Goal: Task Accomplishment & Management: Use online tool/utility

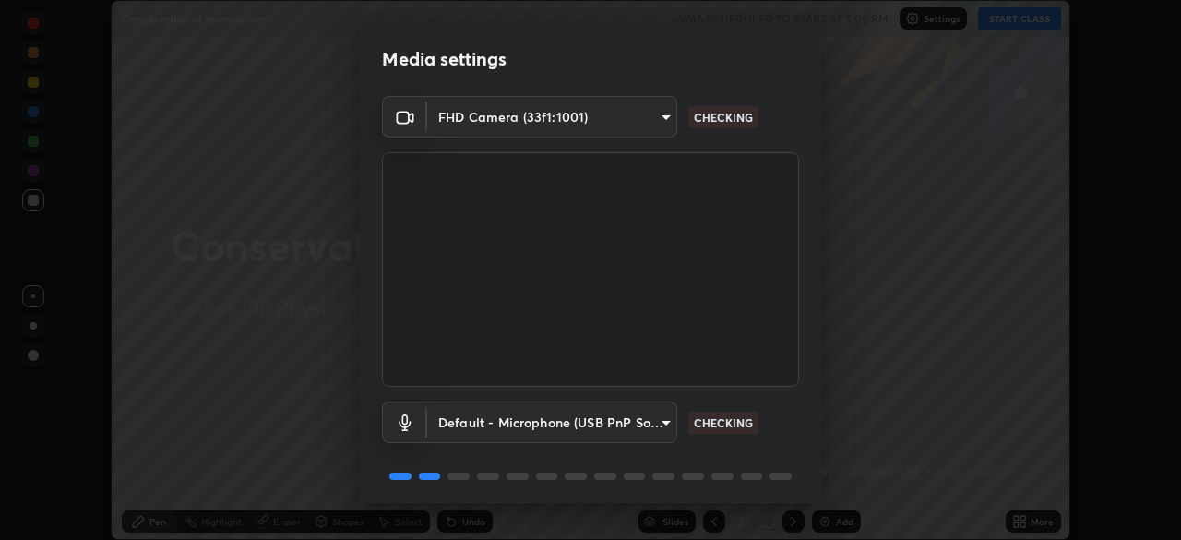
scroll to position [65, 0]
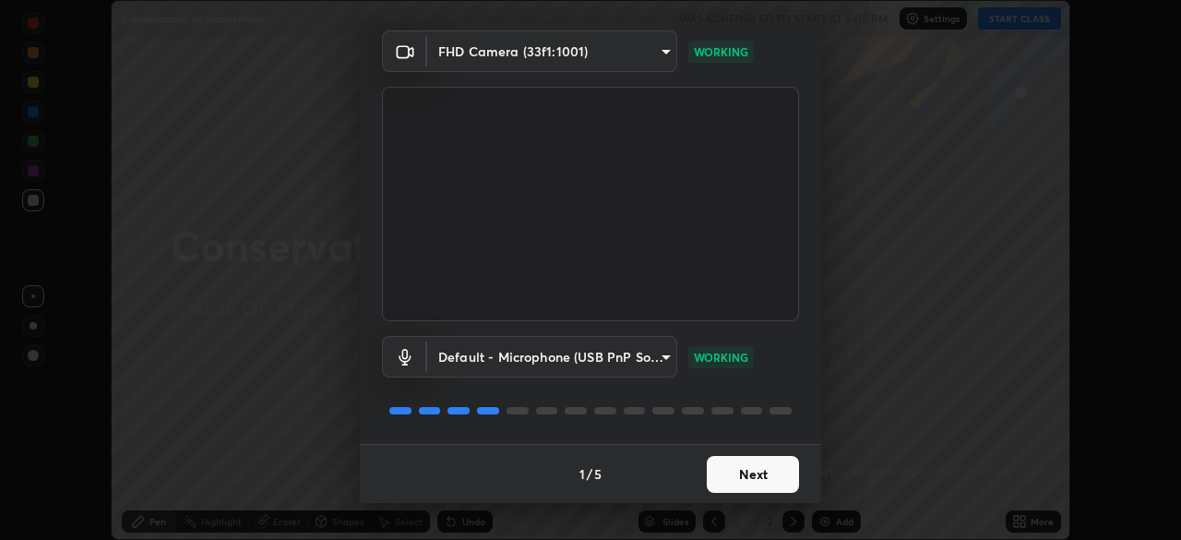
click at [756, 479] on button "Next" at bounding box center [753, 474] width 92 height 37
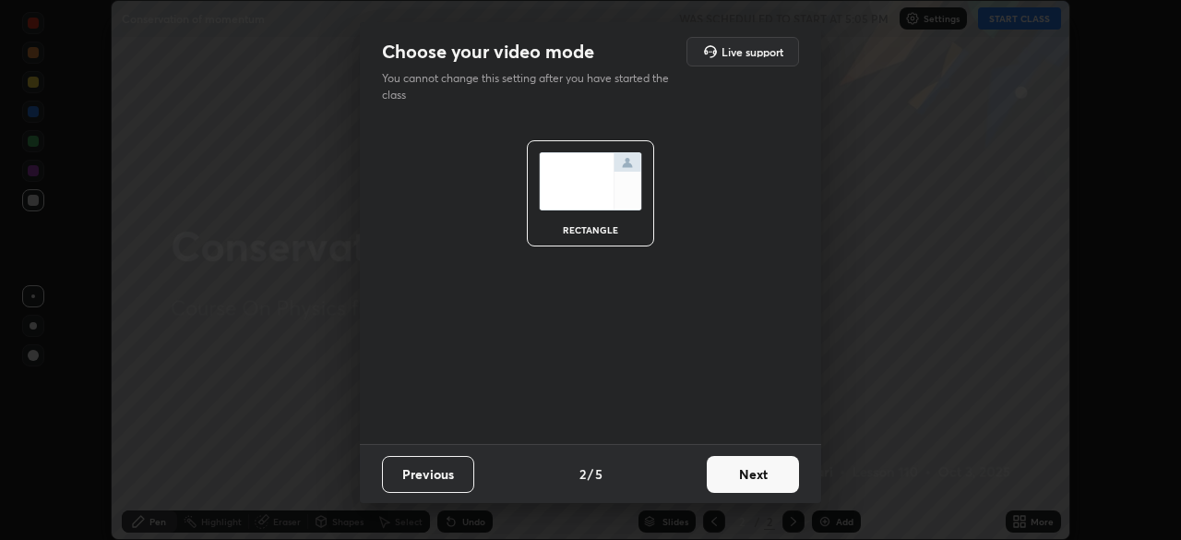
click at [765, 477] on button "Next" at bounding box center [753, 474] width 92 height 37
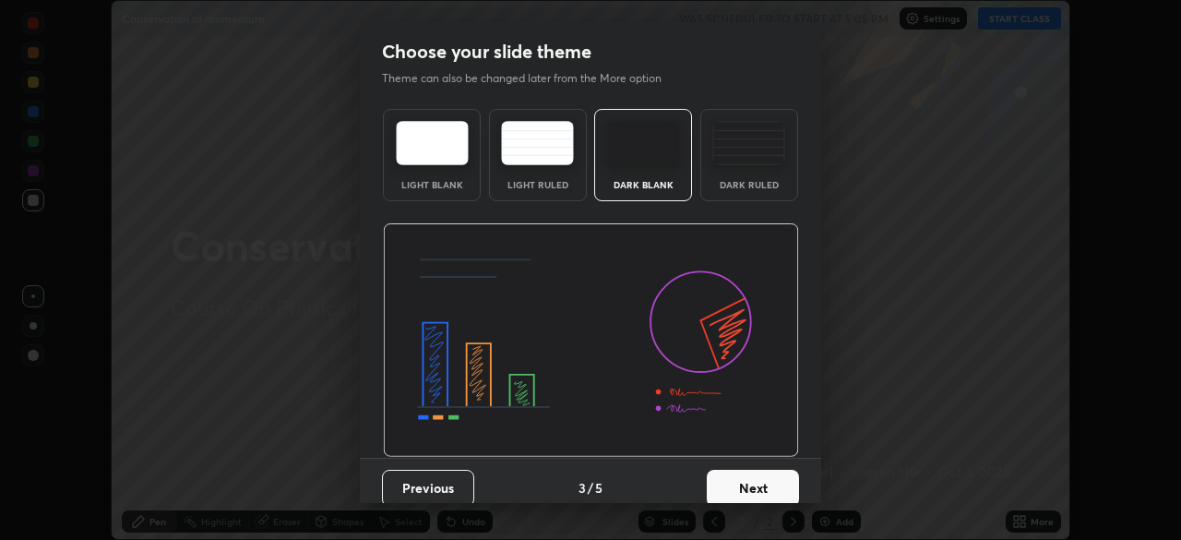
click at [744, 169] on div "Dark Ruled" at bounding box center [749, 155] width 98 height 92
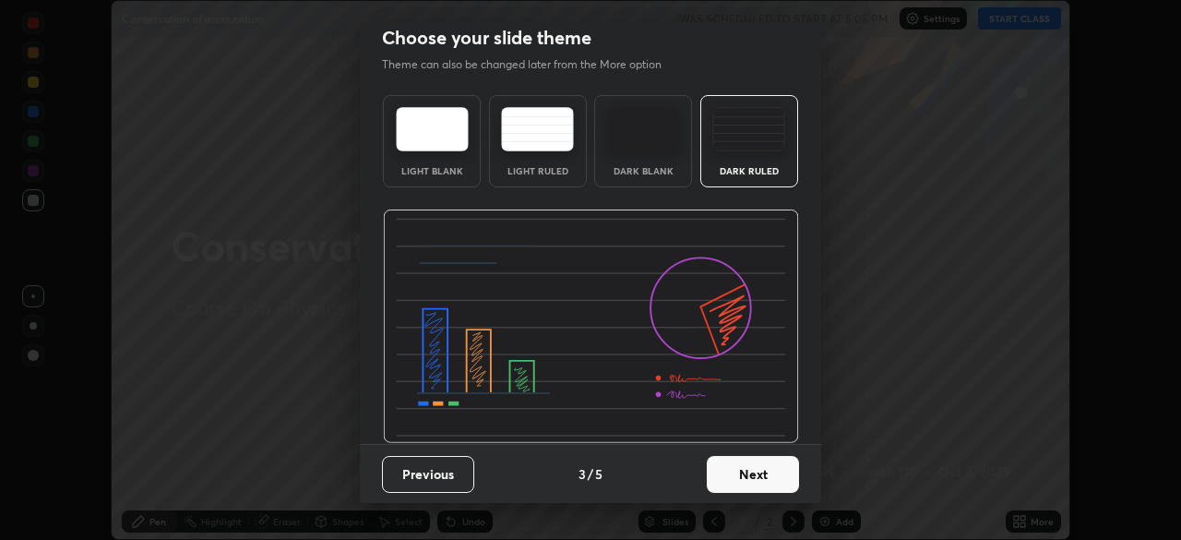
click at [754, 474] on button "Next" at bounding box center [753, 474] width 92 height 37
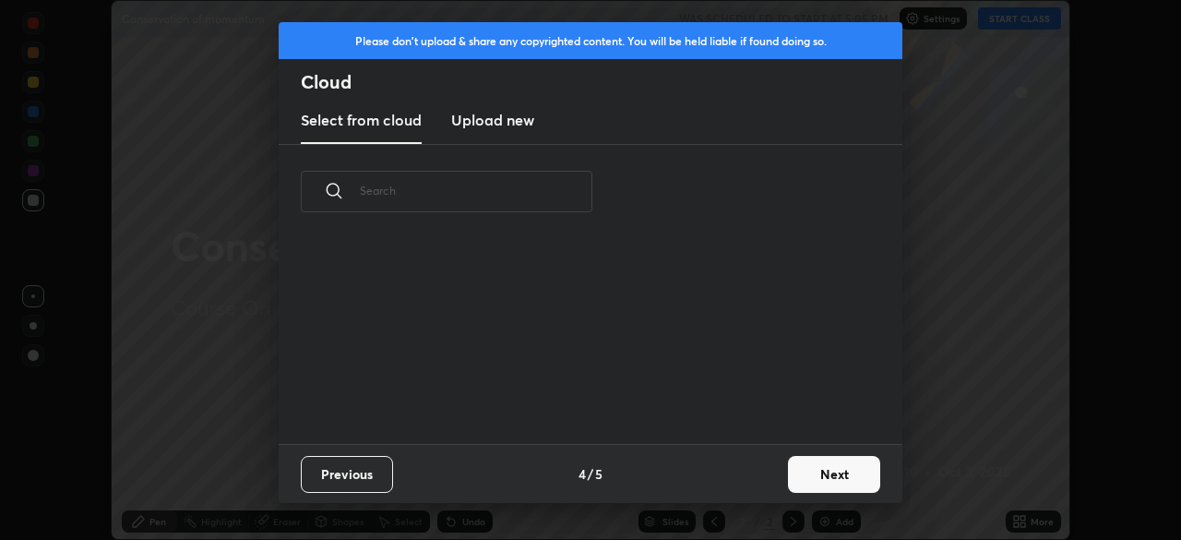
scroll to position [0, 0]
click at [789, 472] on button "Next" at bounding box center [834, 474] width 92 height 37
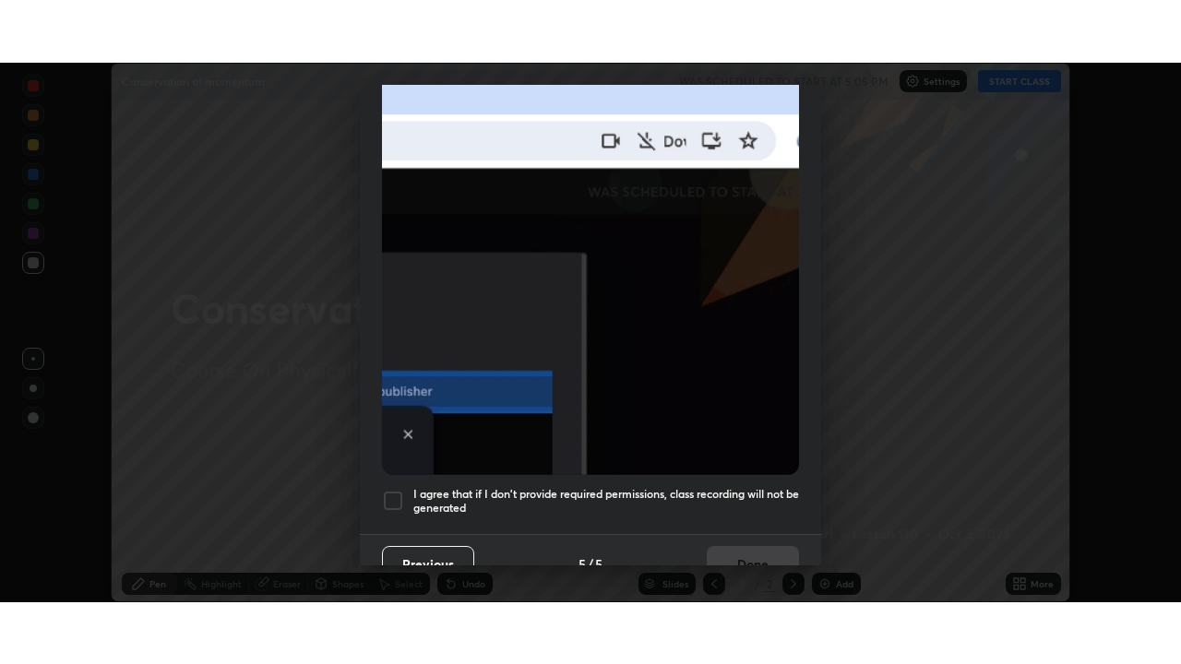
scroll to position [442, 0]
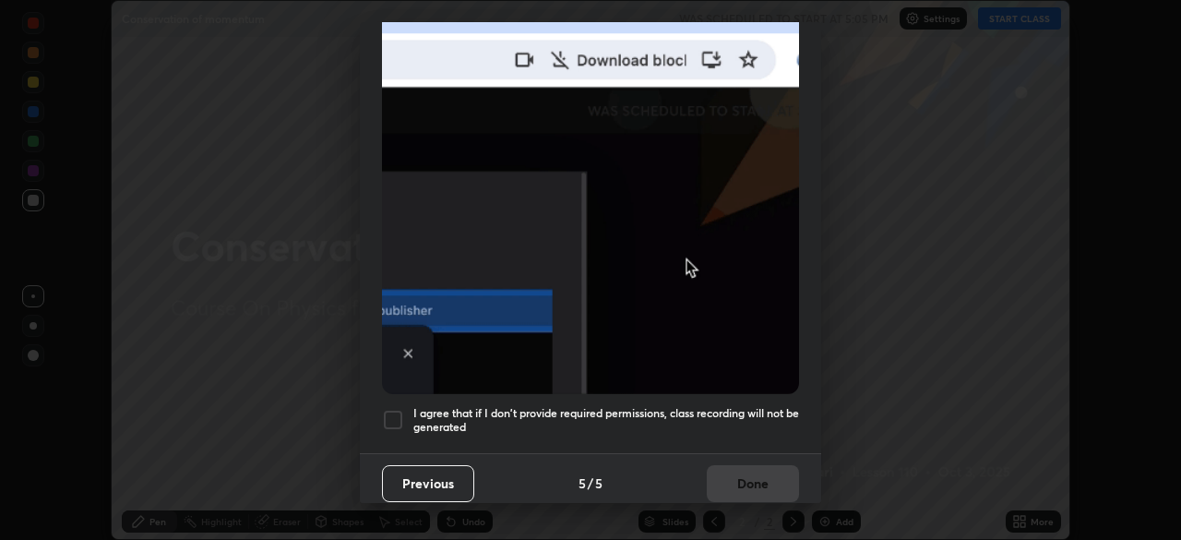
click at [393, 416] on div at bounding box center [393, 420] width 22 height 22
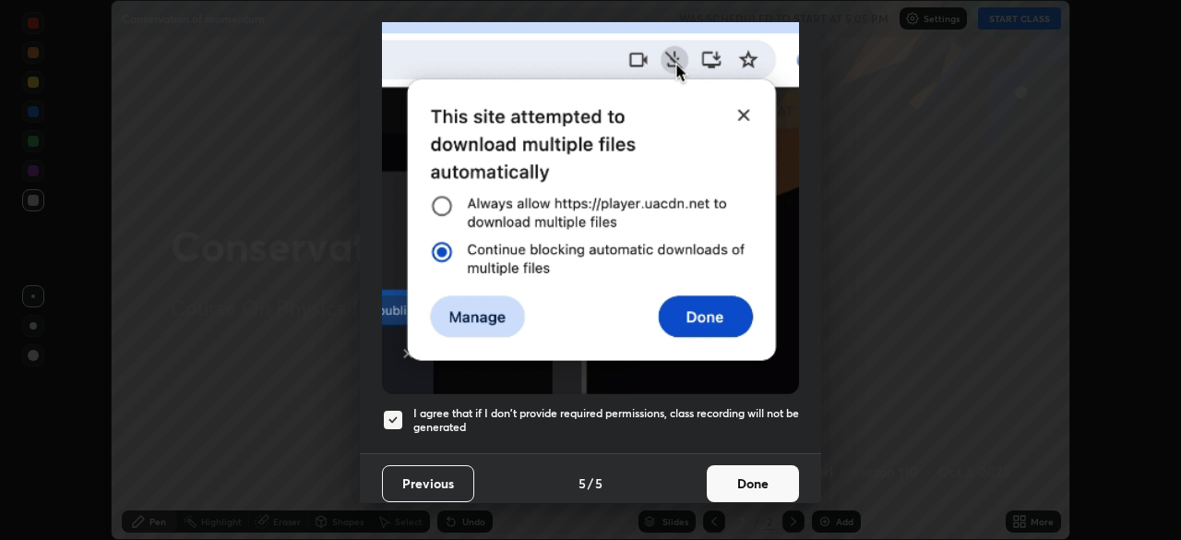
click at [754, 468] on button "Done" at bounding box center [753, 483] width 92 height 37
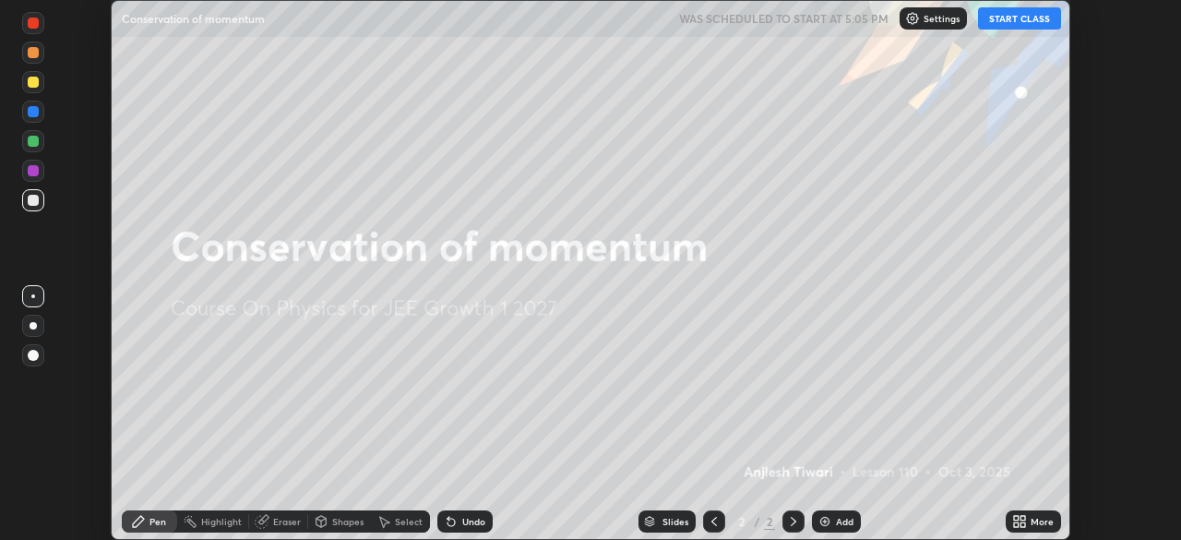
click at [841, 515] on div "Add" at bounding box center [836, 521] width 49 height 22
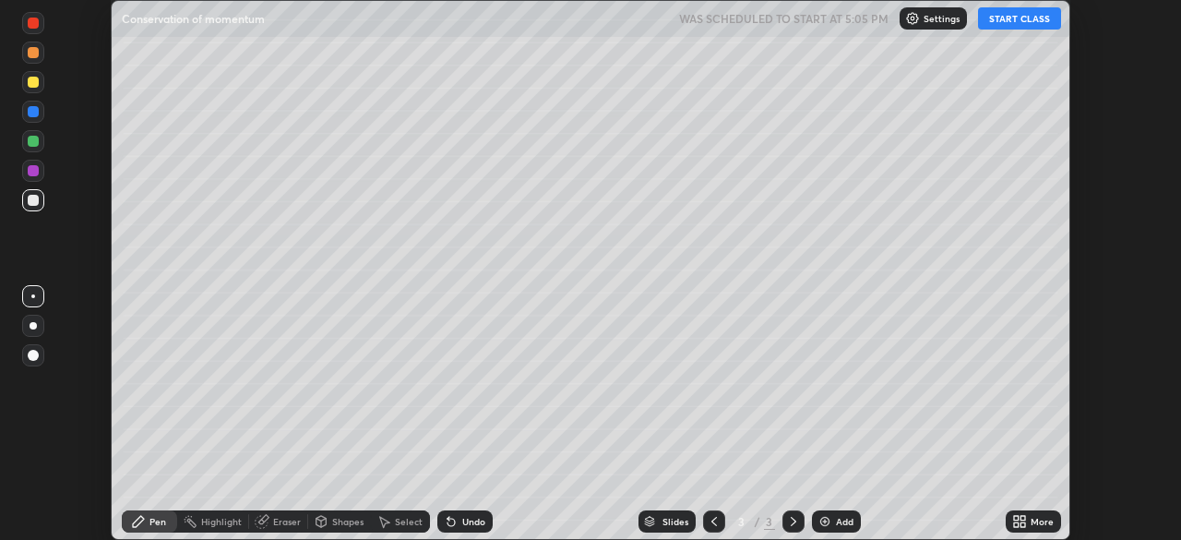
click at [1031, 517] on div "More" at bounding box center [1041, 521] width 23 height 9
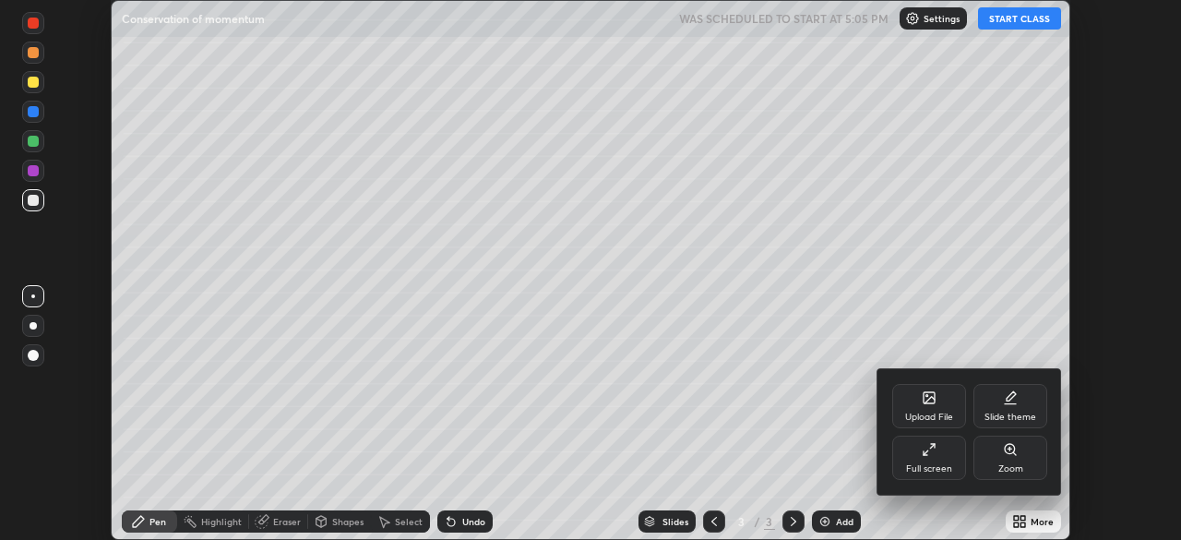
click at [953, 459] on div "Full screen" at bounding box center [929, 457] width 74 height 44
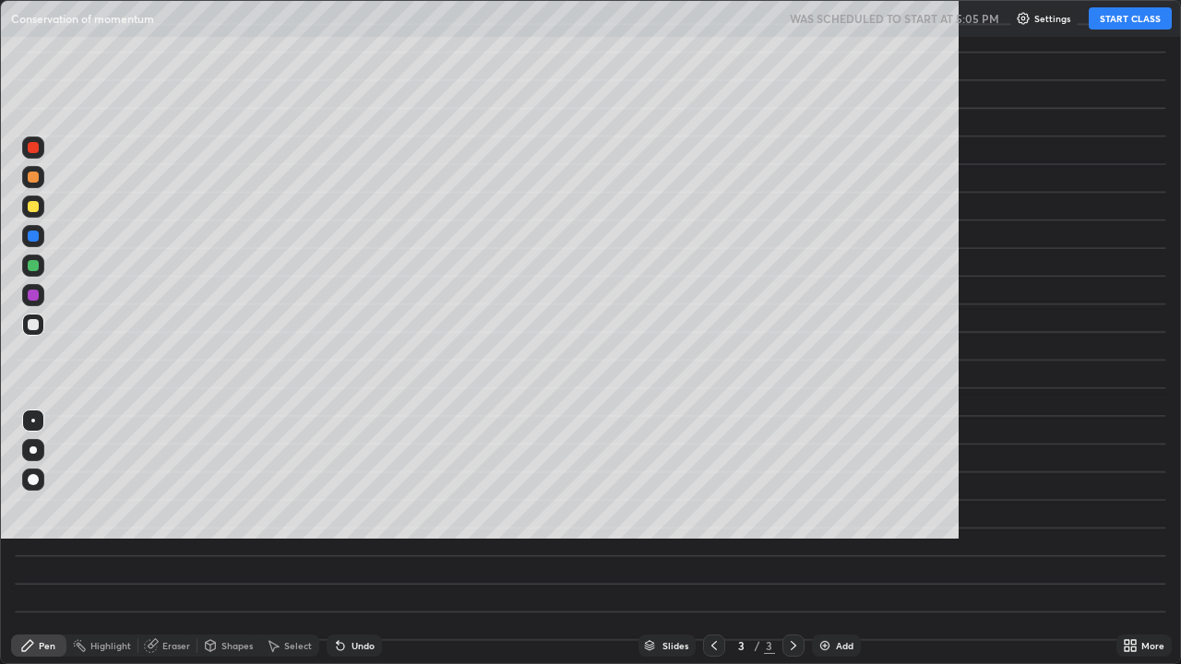
scroll to position [664, 1181]
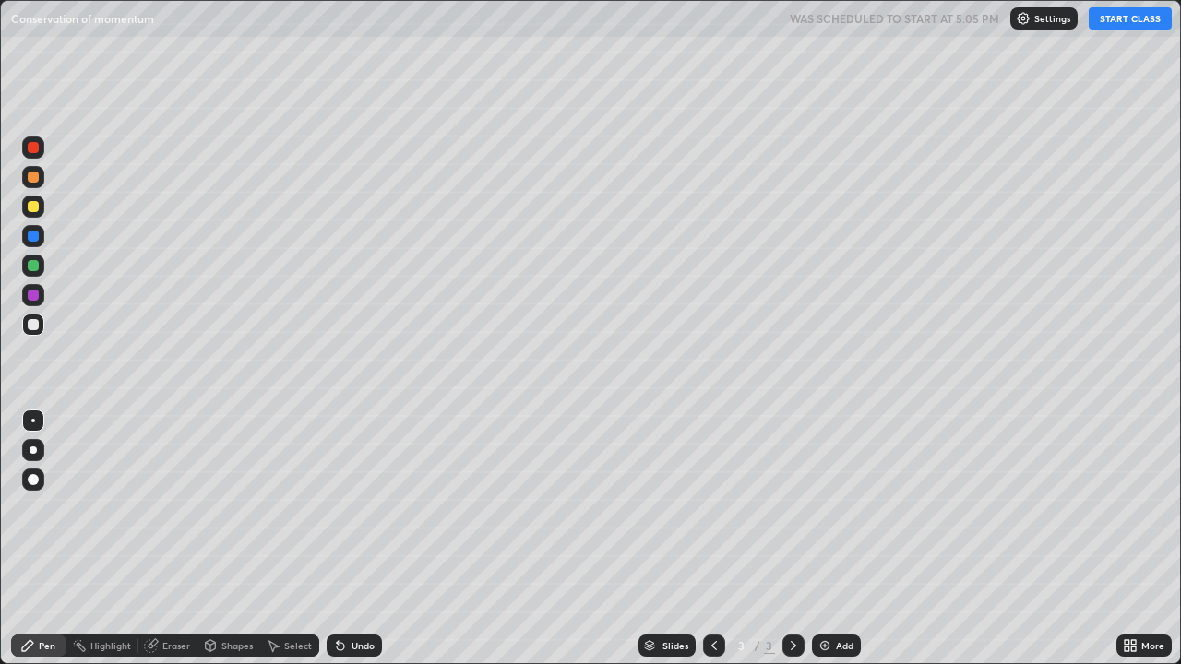
click at [1119, 21] on button "START CLASS" at bounding box center [1129, 18] width 83 height 22
click at [33, 450] on div at bounding box center [33, 449] width 7 height 7
click at [32, 211] on div at bounding box center [33, 206] width 11 height 11
click at [337, 539] on icon at bounding box center [338, 642] width 2 height 2
click at [34, 327] on div at bounding box center [33, 324] width 11 height 11
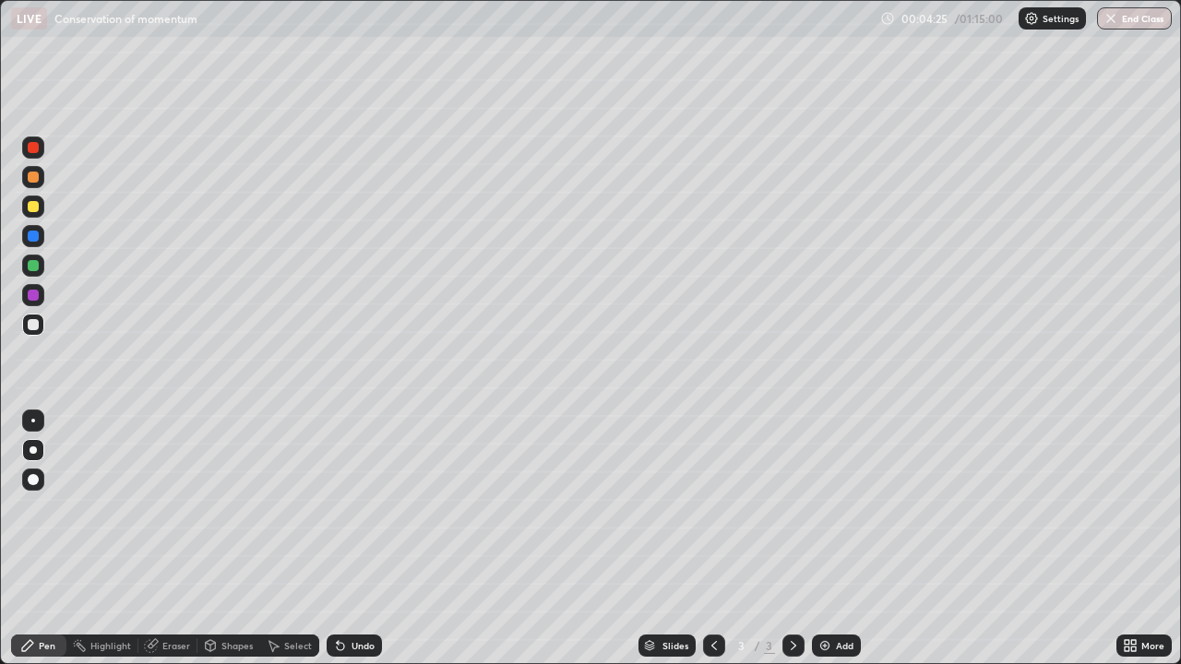
click at [829, 539] on img at bounding box center [824, 645] width 15 height 15
click at [238, 539] on div "Shapes" at bounding box center [236, 645] width 31 height 9
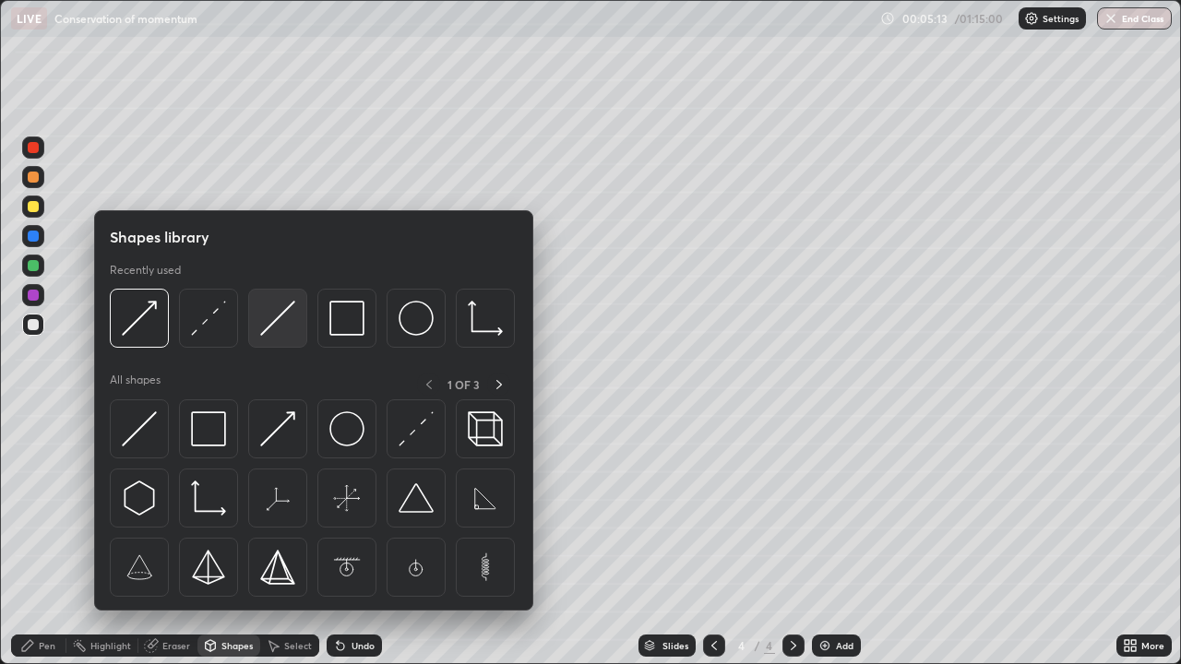
click at [279, 317] on img at bounding box center [277, 318] width 35 height 35
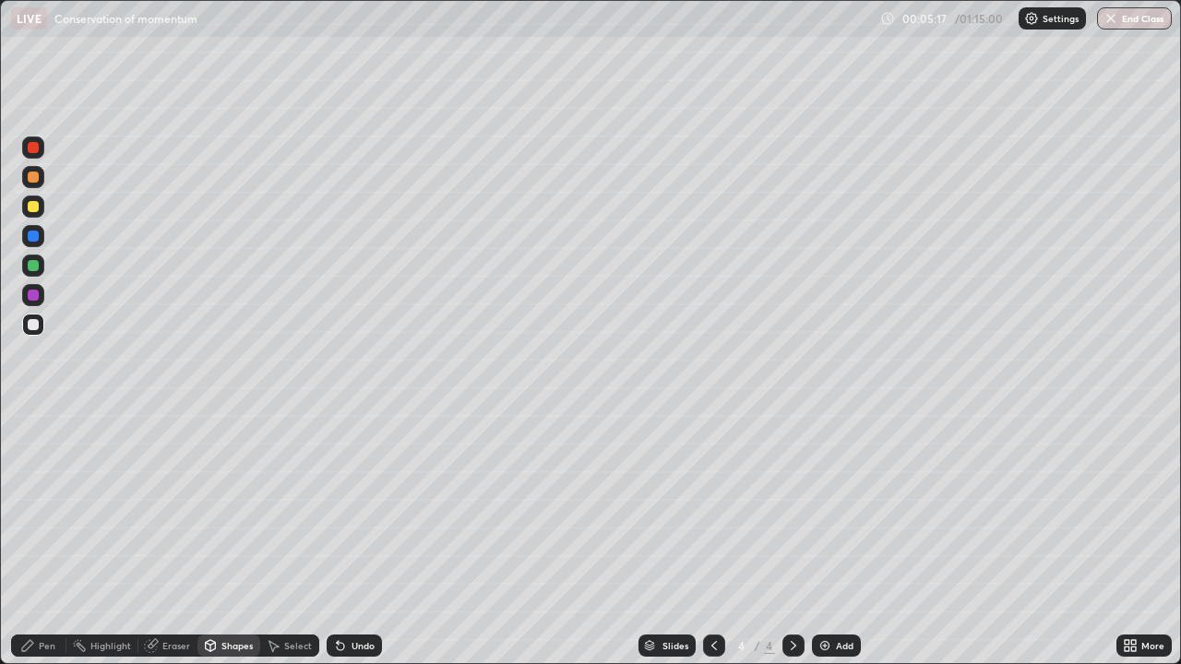
click at [47, 539] on div "Pen" at bounding box center [47, 645] width 17 height 9
click at [30, 412] on div at bounding box center [33, 421] width 22 height 22
click at [375, 539] on div "Undo" at bounding box center [354, 646] width 55 height 22
click at [33, 208] on div at bounding box center [33, 206] width 11 height 11
click at [353, 539] on div "Undo" at bounding box center [362, 645] width 23 height 9
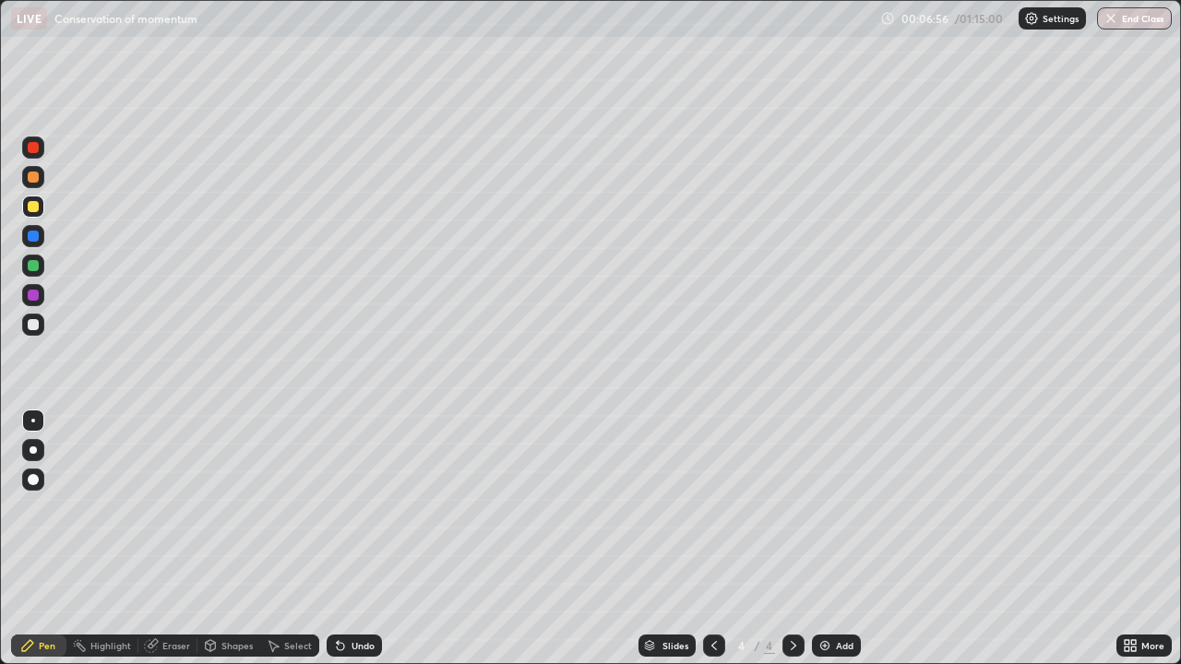
click at [34, 324] on div at bounding box center [33, 324] width 11 height 11
click at [166, 539] on div "Eraser" at bounding box center [176, 645] width 28 height 9
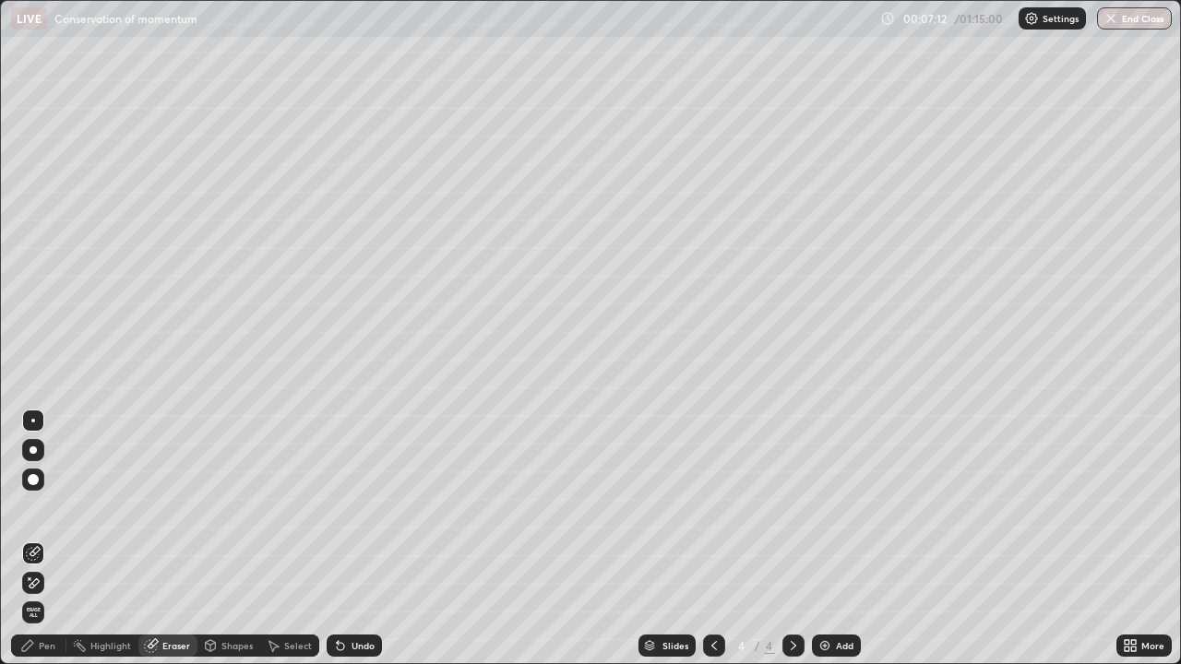
click at [37, 539] on div "Pen" at bounding box center [38, 646] width 55 height 22
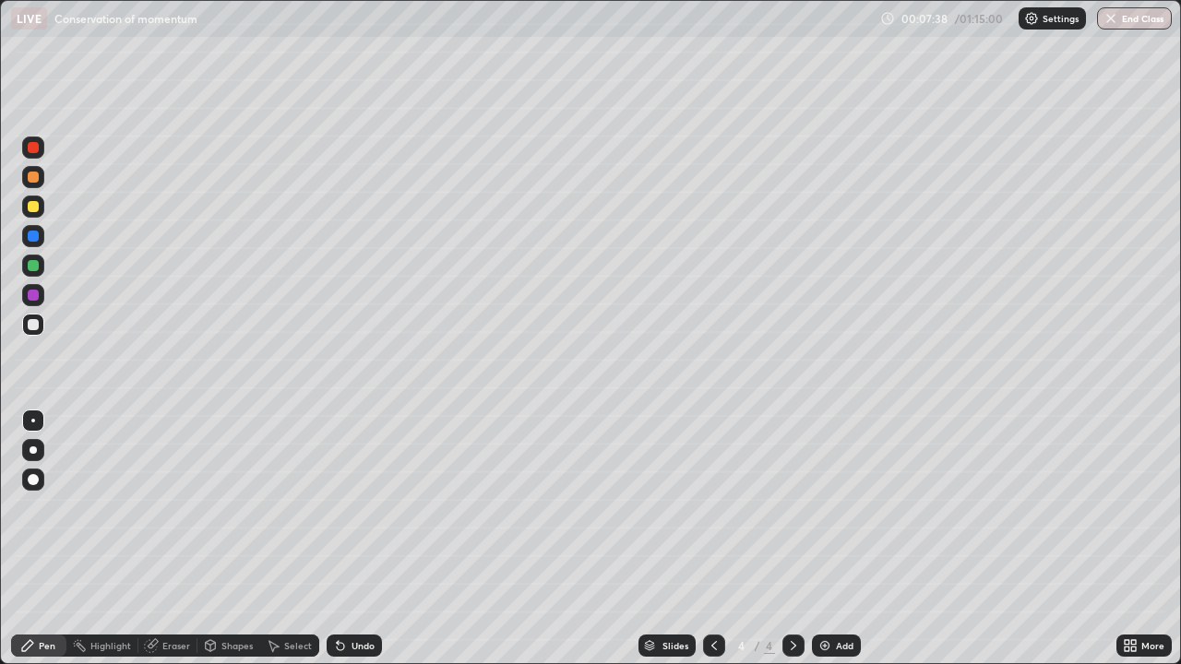
click at [40, 230] on div at bounding box center [33, 236] width 22 height 22
click at [36, 323] on div at bounding box center [33, 324] width 11 height 11
click at [348, 539] on div "Undo" at bounding box center [354, 646] width 55 height 22
click at [354, 539] on div "Undo" at bounding box center [362, 645] width 23 height 9
click at [284, 539] on div "Select" at bounding box center [298, 645] width 28 height 9
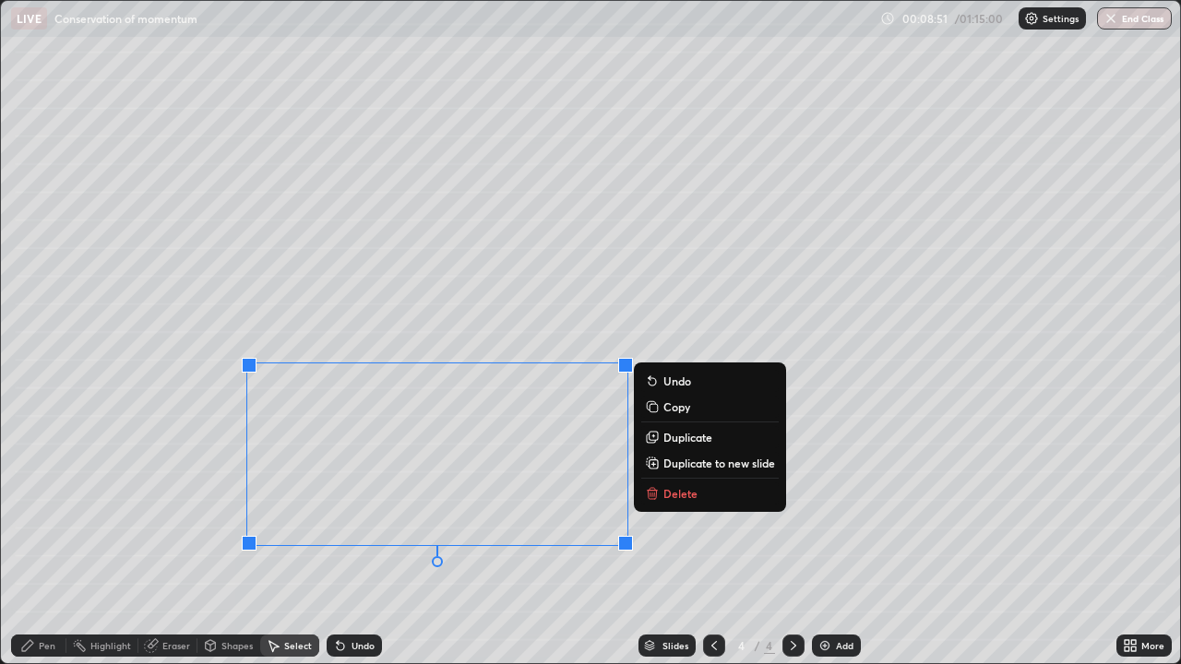
click at [674, 492] on p "Delete" at bounding box center [680, 493] width 34 height 15
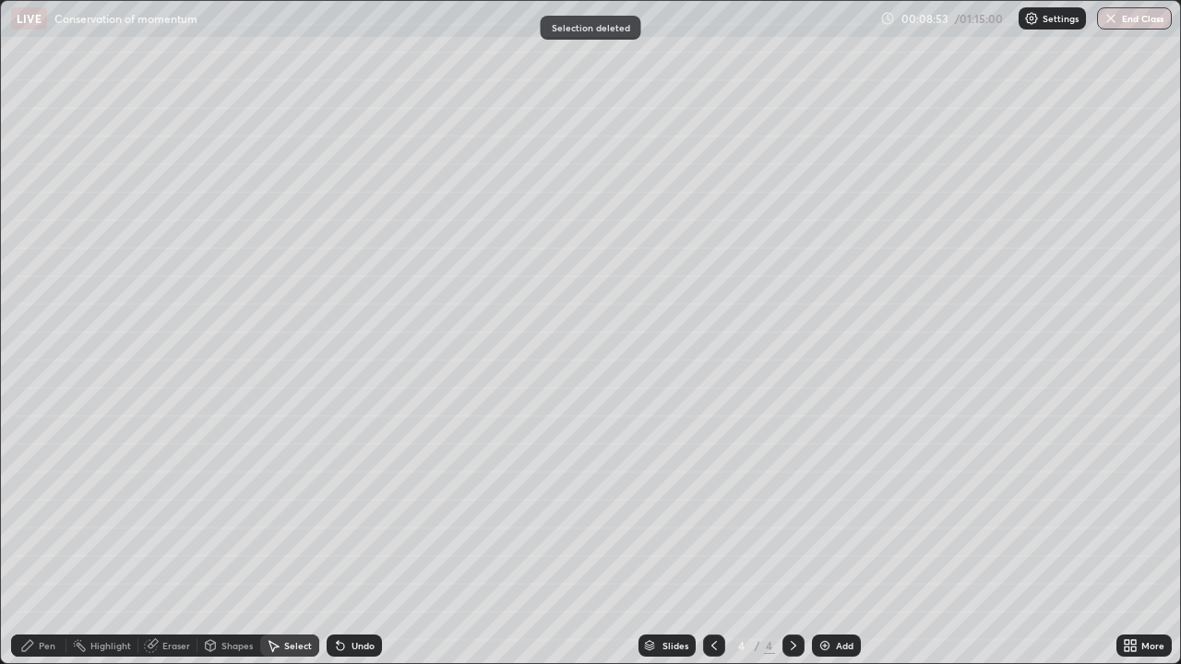
click at [46, 539] on div "Pen" at bounding box center [47, 645] width 17 height 9
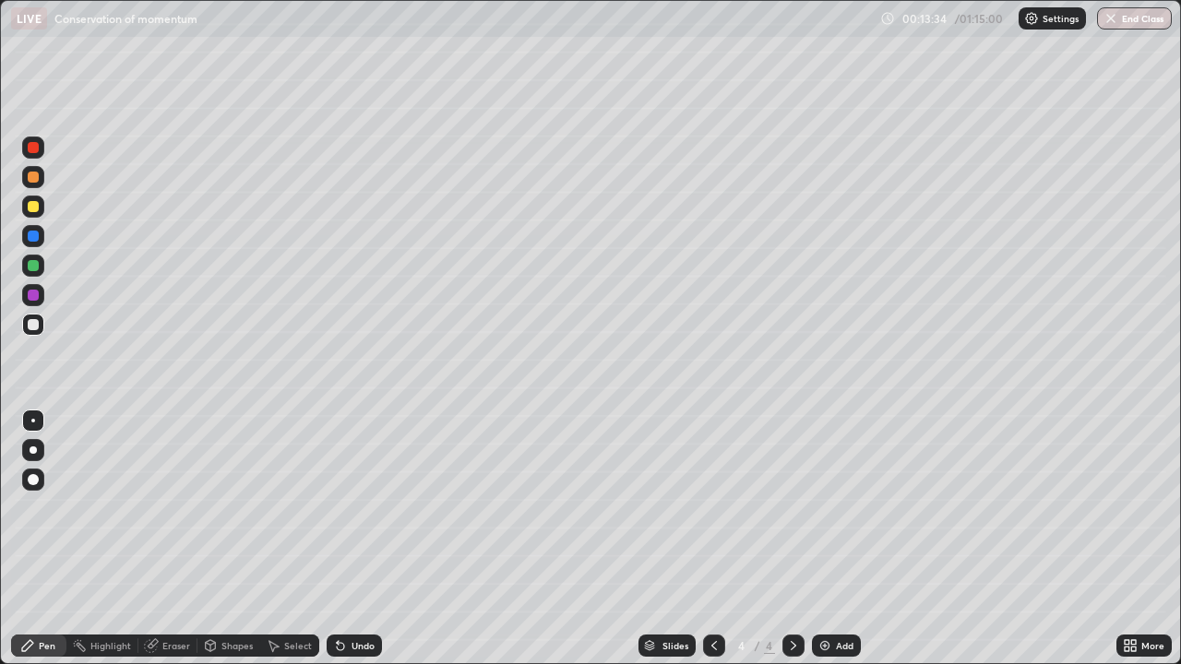
click at [35, 210] on div at bounding box center [33, 206] width 11 height 11
click at [337, 539] on icon at bounding box center [338, 642] width 2 height 2
click at [344, 539] on div "Undo" at bounding box center [354, 646] width 55 height 22
click at [337, 539] on icon at bounding box center [338, 642] width 2 height 2
click at [162, 539] on div "Eraser" at bounding box center [176, 645] width 28 height 9
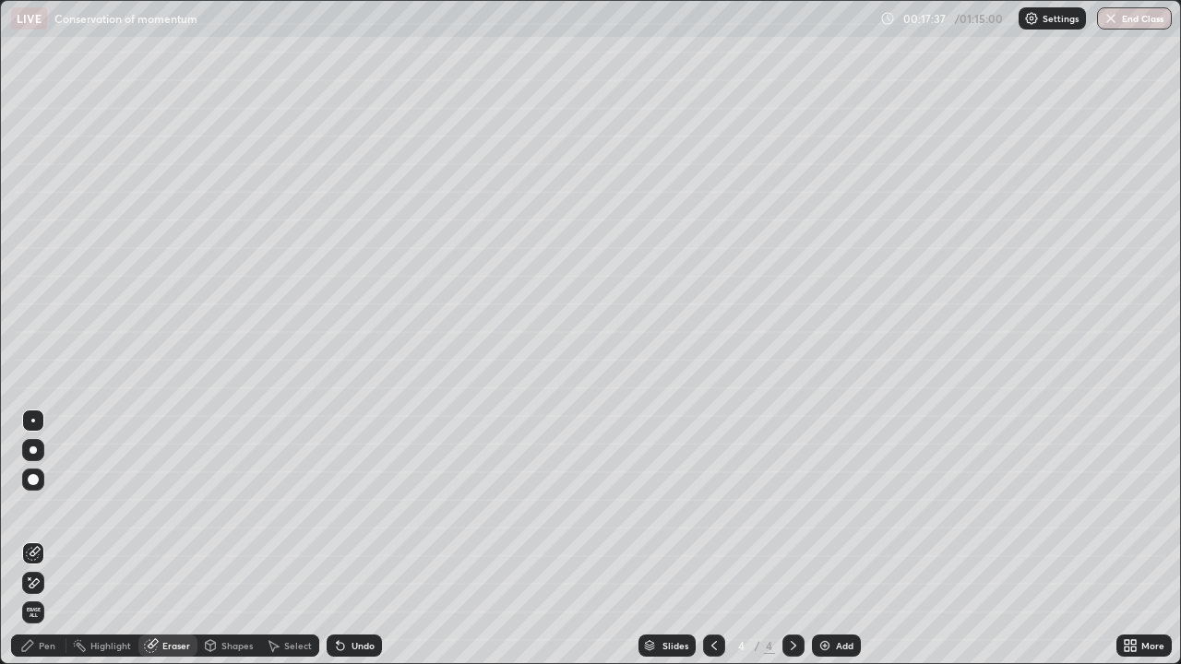
click at [47, 539] on div "Pen" at bounding box center [47, 645] width 17 height 9
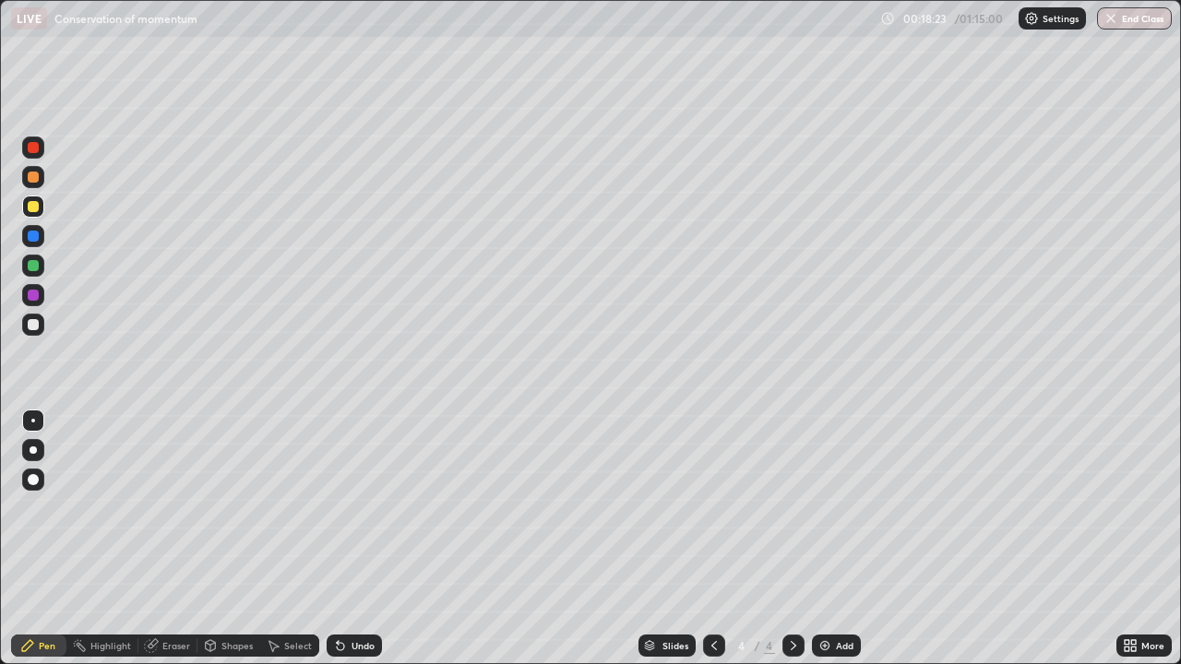
click at [175, 539] on div "Eraser" at bounding box center [176, 645] width 28 height 9
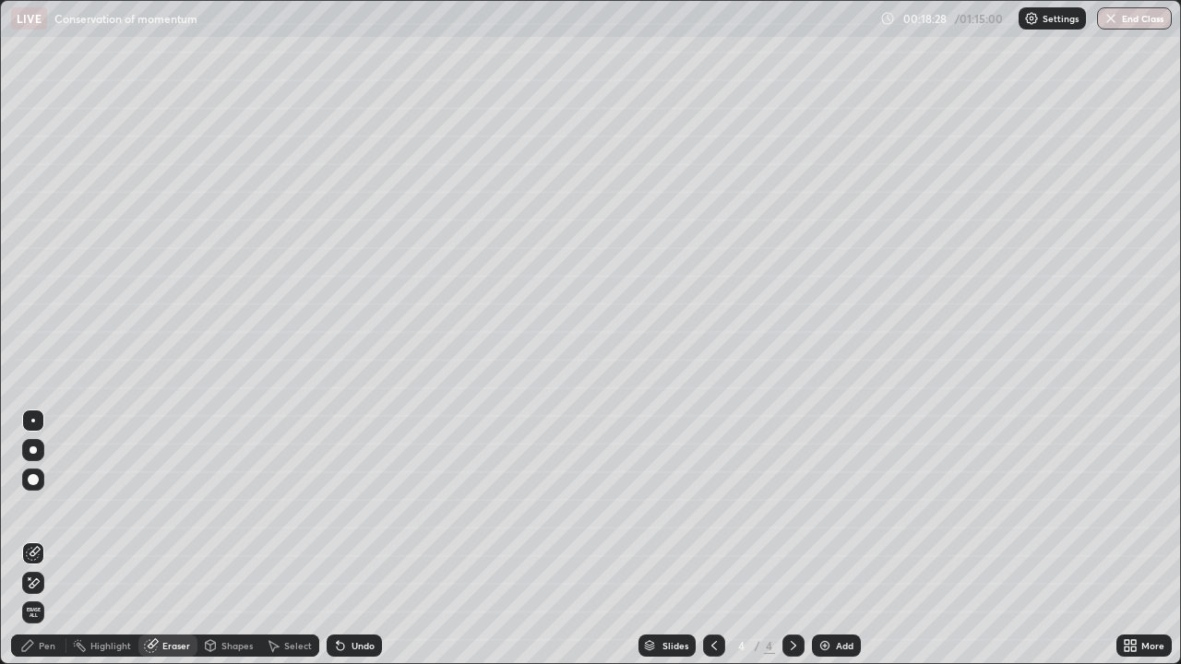
click at [50, 539] on div "Pen" at bounding box center [47, 645] width 17 height 9
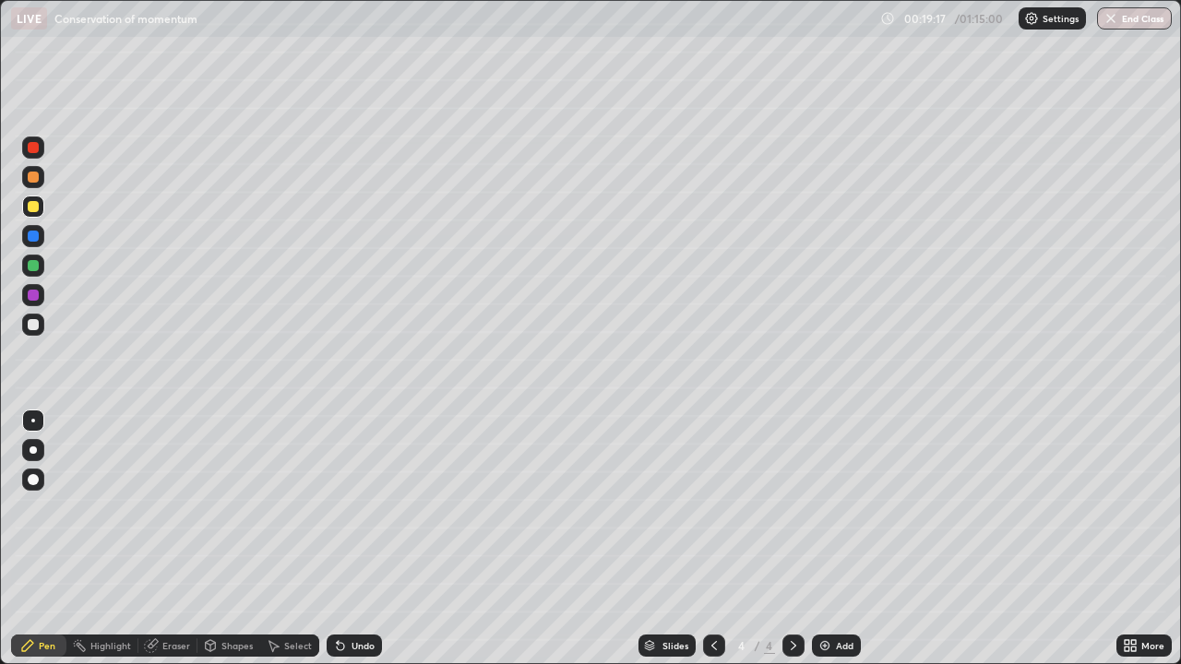
click at [165, 539] on div "Eraser" at bounding box center [176, 645] width 28 height 9
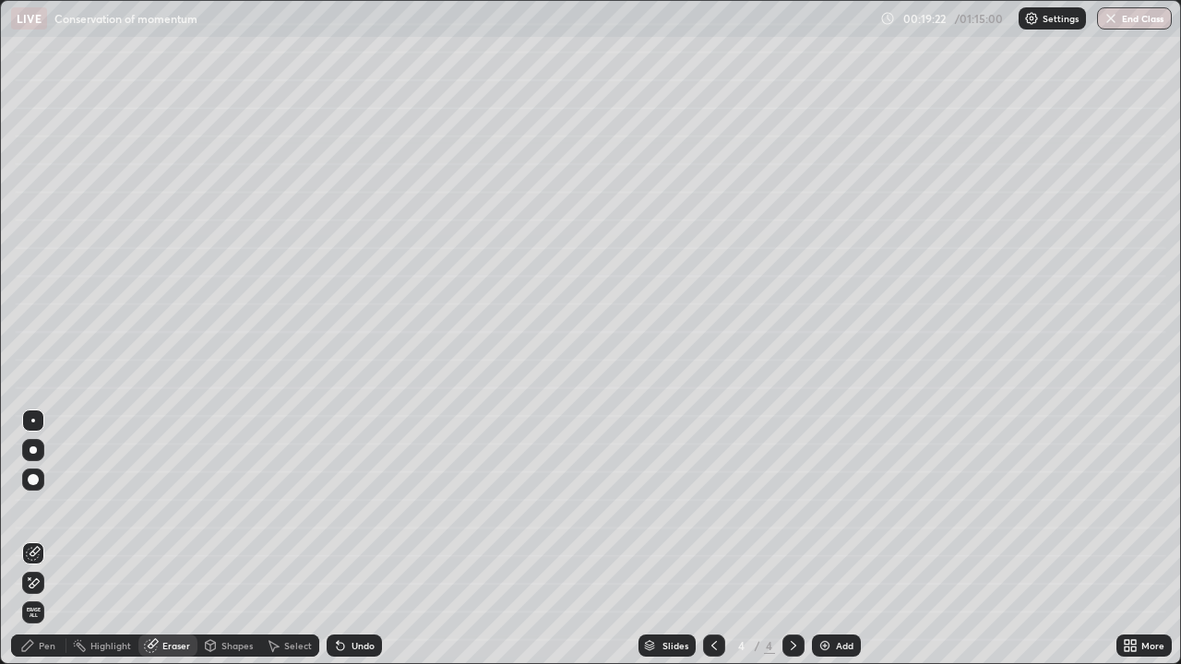
click at [53, 539] on div "Pen" at bounding box center [47, 645] width 17 height 9
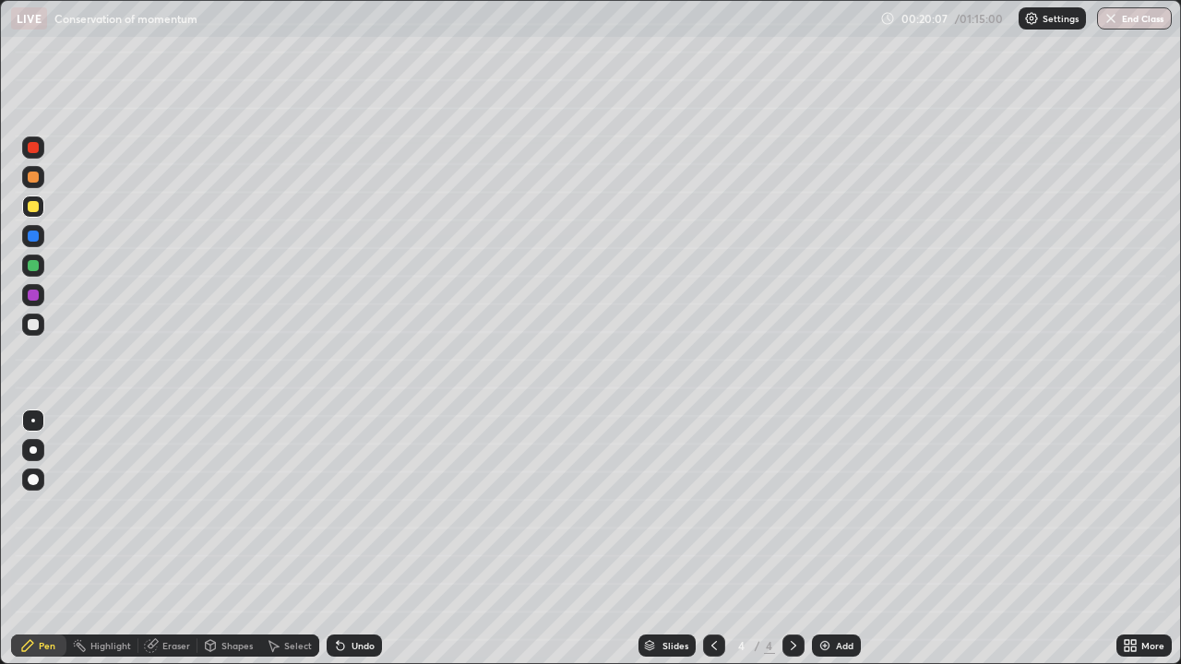
click at [37, 324] on div at bounding box center [33, 324] width 11 height 11
click at [829, 539] on img at bounding box center [824, 645] width 15 height 15
click at [352, 539] on div "Undo" at bounding box center [362, 645] width 23 height 9
click at [358, 539] on div "Undo" at bounding box center [350, 645] width 63 height 37
click at [360, 539] on div "Undo" at bounding box center [354, 646] width 55 height 22
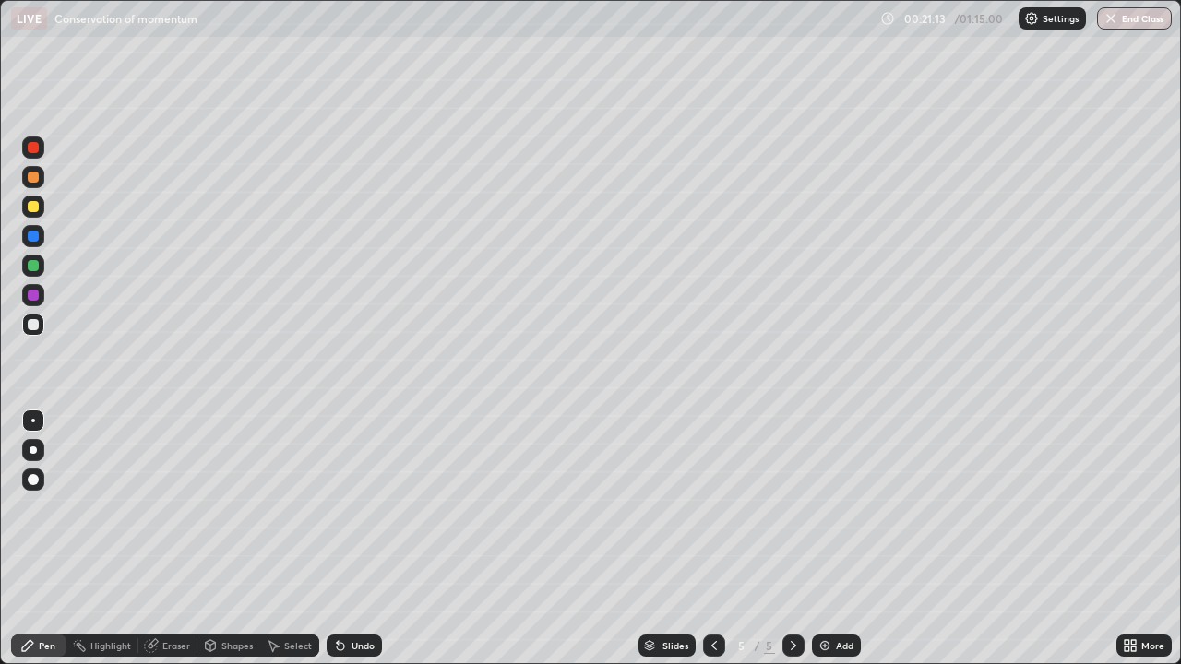
click at [237, 539] on div "Shapes" at bounding box center [236, 645] width 31 height 9
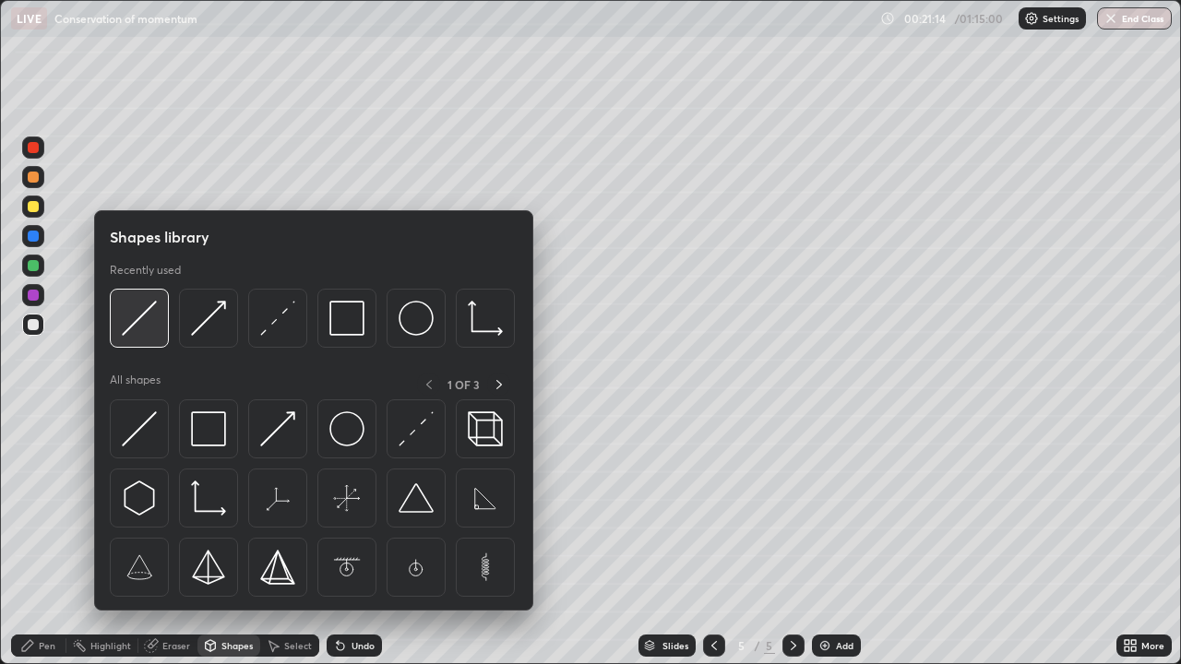
click at [147, 321] on img at bounding box center [139, 318] width 35 height 35
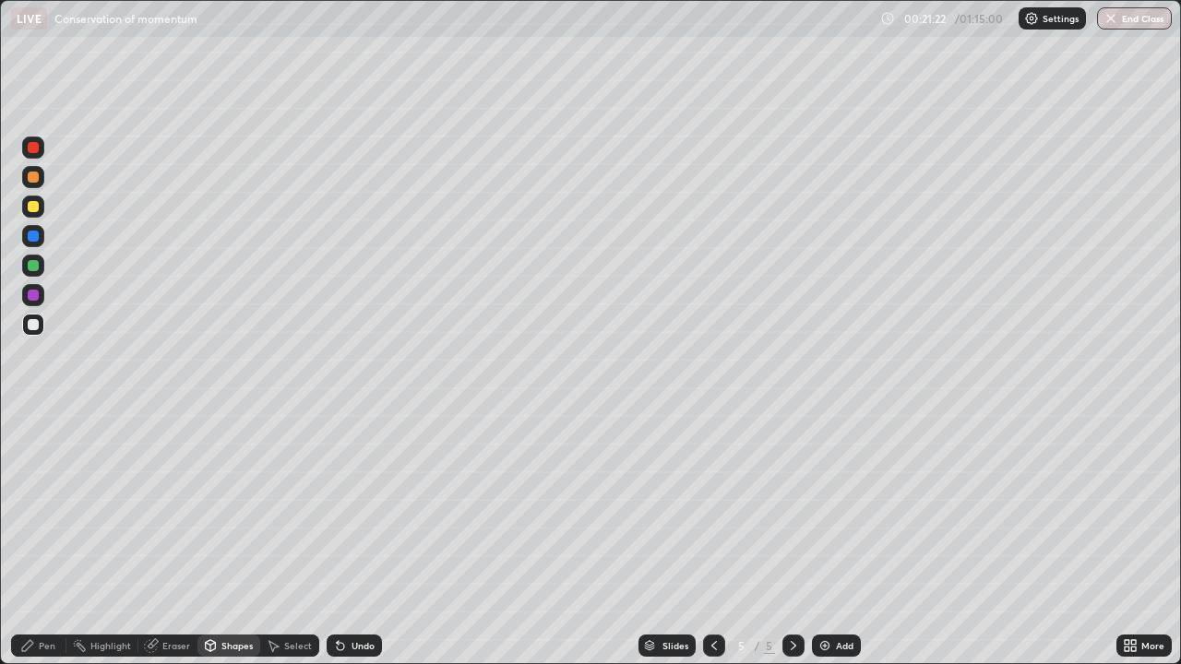
click at [217, 539] on div "Shapes" at bounding box center [228, 646] width 63 height 22
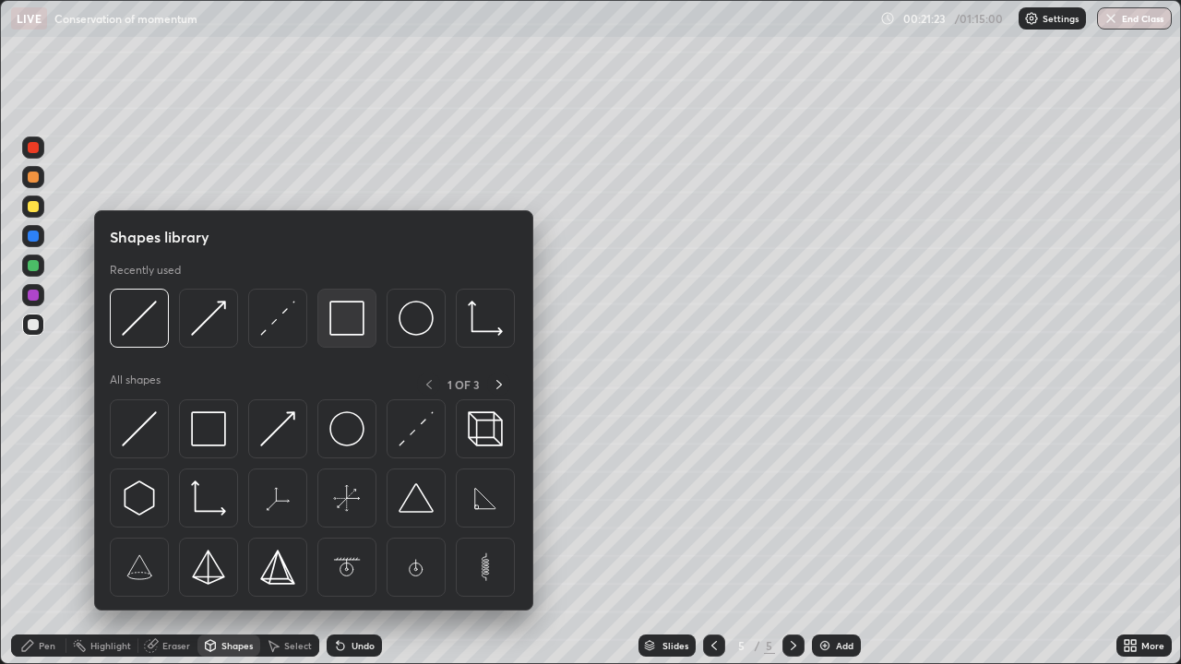
click at [344, 331] on img at bounding box center [346, 318] width 35 height 35
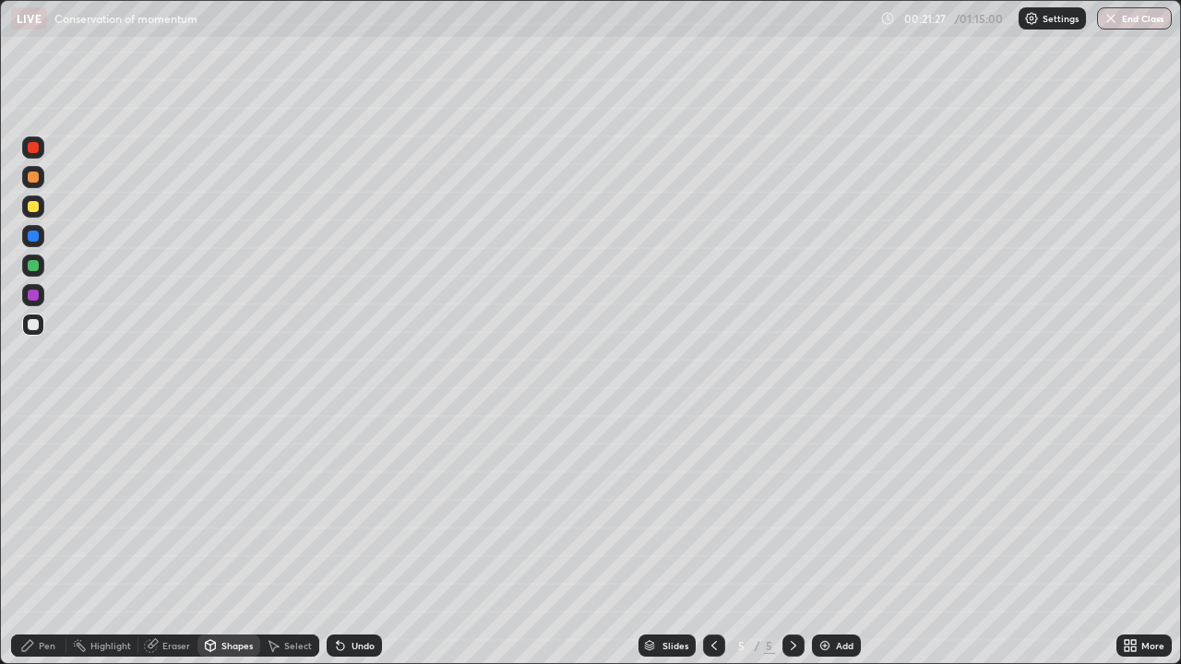
click at [50, 539] on div "Pen" at bounding box center [47, 645] width 17 height 9
click at [284, 539] on div "Select" at bounding box center [289, 646] width 59 height 22
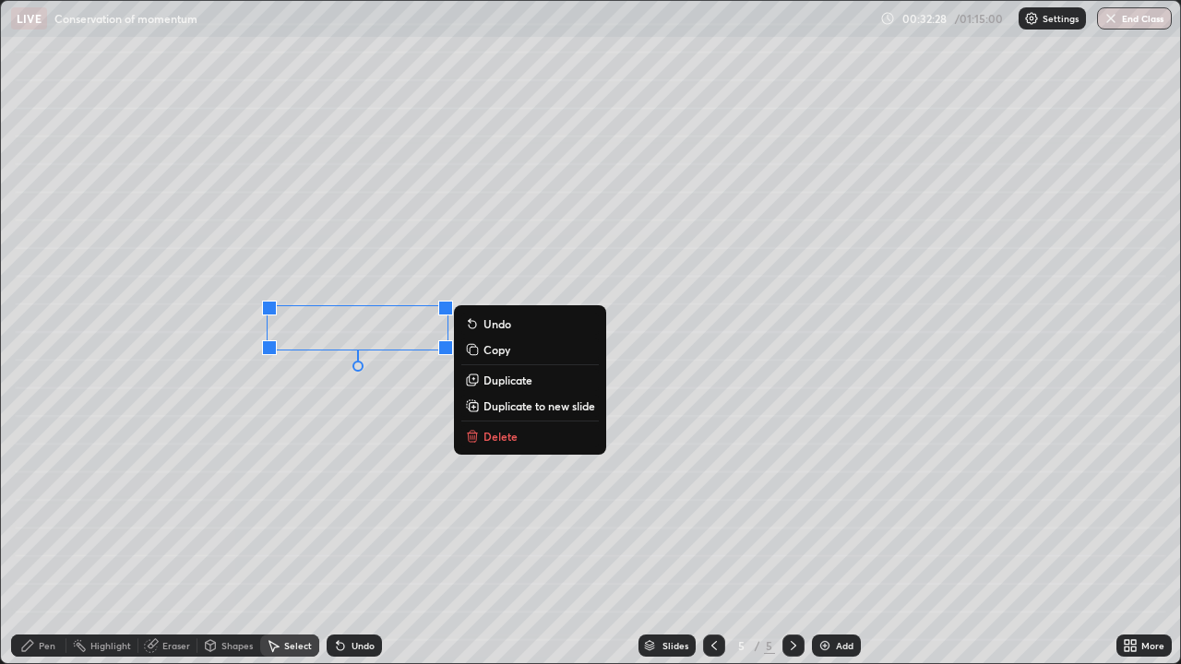
click at [491, 437] on p "Delete" at bounding box center [500, 436] width 34 height 15
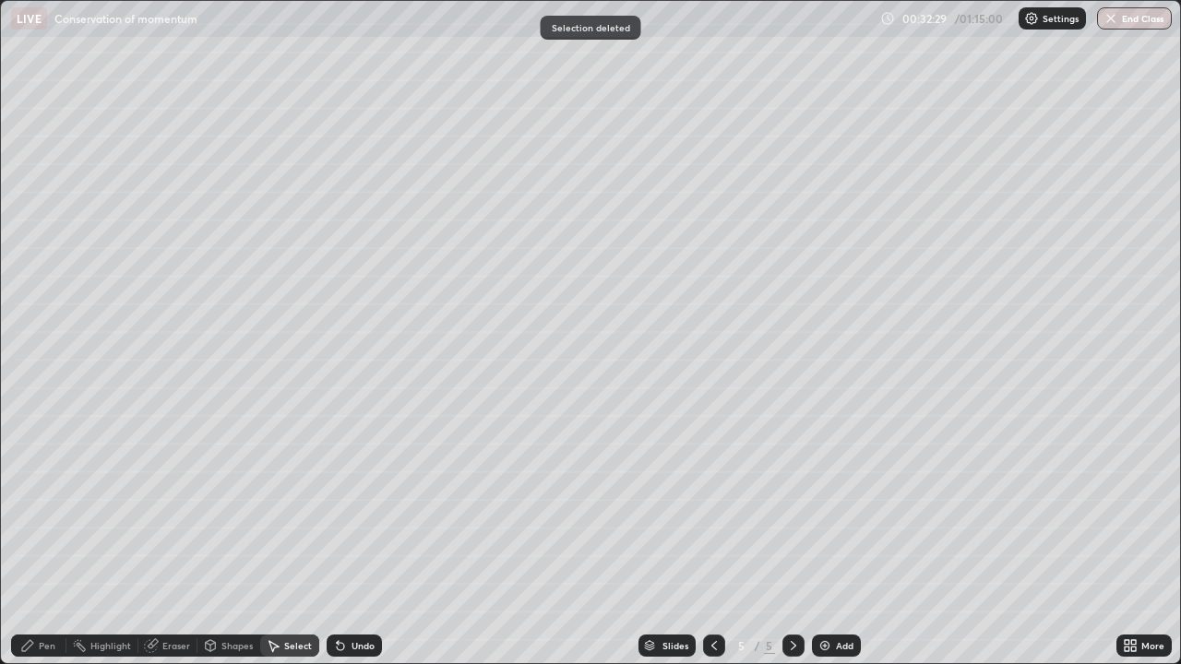
click at [47, 539] on div "Pen" at bounding box center [47, 645] width 17 height 9
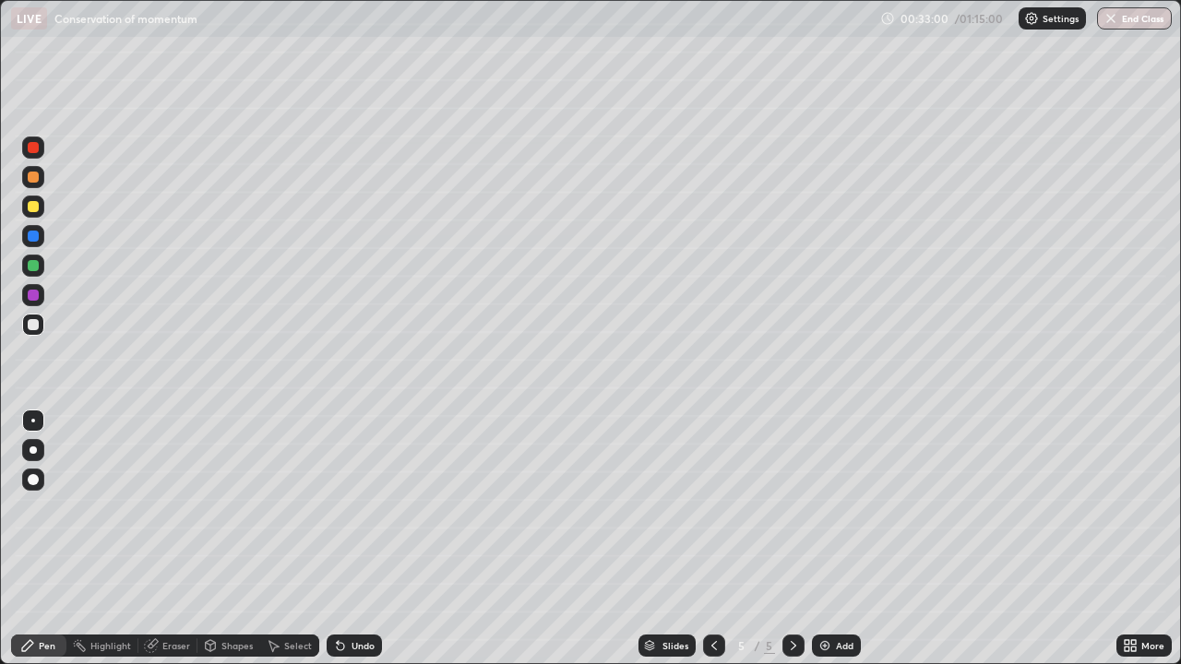
click at [354, 539] on div "Undo" at bounding box center [362, 645] width 23 height 9
click at [347, 539] on div "Undo" at bounding box center [354, 646] width 55 height 22
click at [354, 539] on div "Undo" at bounding box center [362, 645] width 23 height 9
click at [355, 539] on div "Undo" at bounding box center [362, 645] width 23 height 9
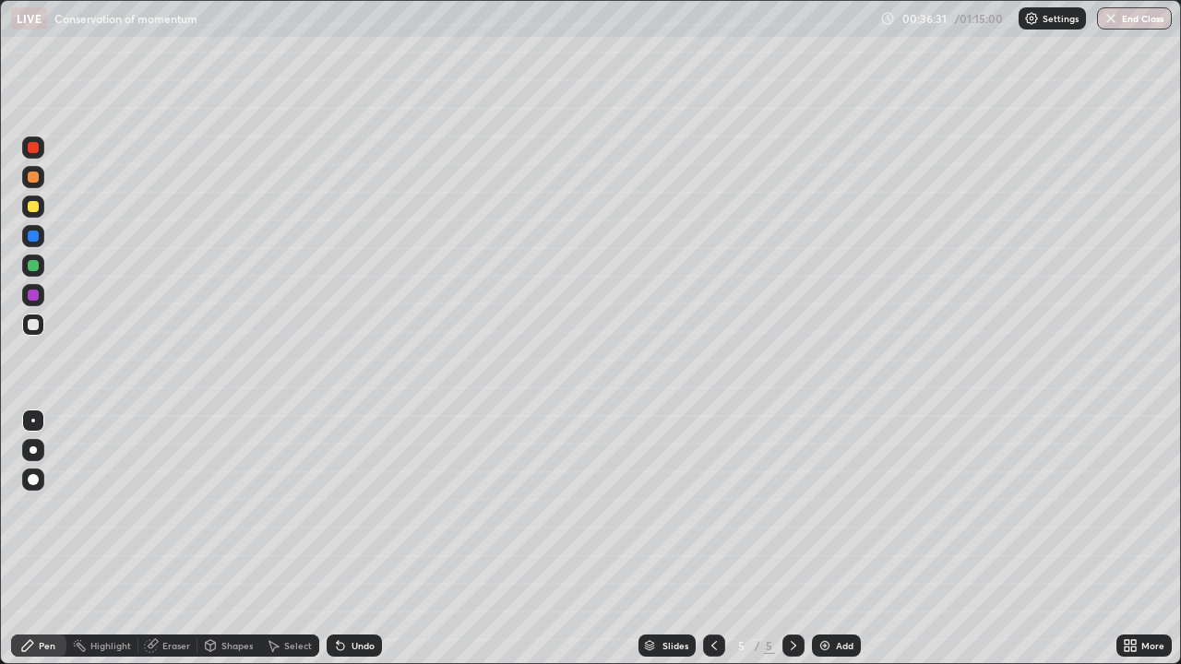
click at [352, 539] on div "Undo" at bounding box center [362, 645] width 23 height 9
click at [342, 539] on icon at bounding box center [340, 645] width 15 height 15
click at [351, 539] on div "Undo" at bounding box center [362, 645] width 23 height 9
click at [352, 539] on div "Undo" at bounding box center [362, 645] width 23 height 9
click at [347, 539] on div "Undo" at bounding box center [354, 646] width 55 height 22
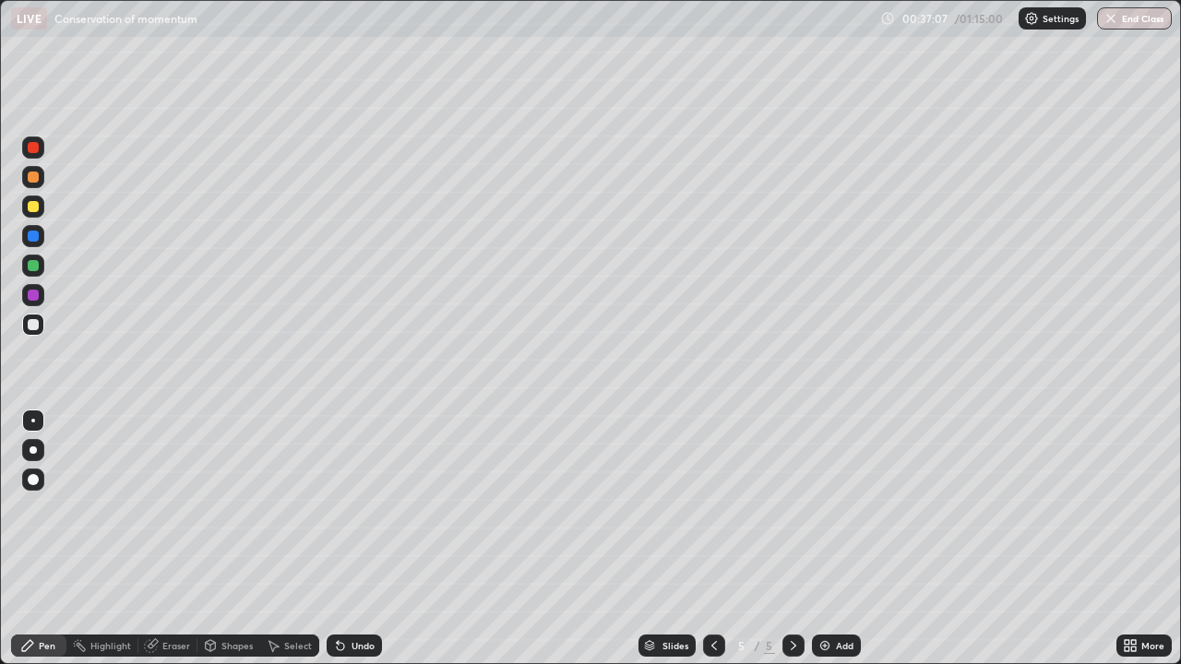
click at [344, 539] on icon at bounding box center [340, 645] width 15 height 15
click at [343, 539] on icon at bounding box center [340, 645] width 15 height 15
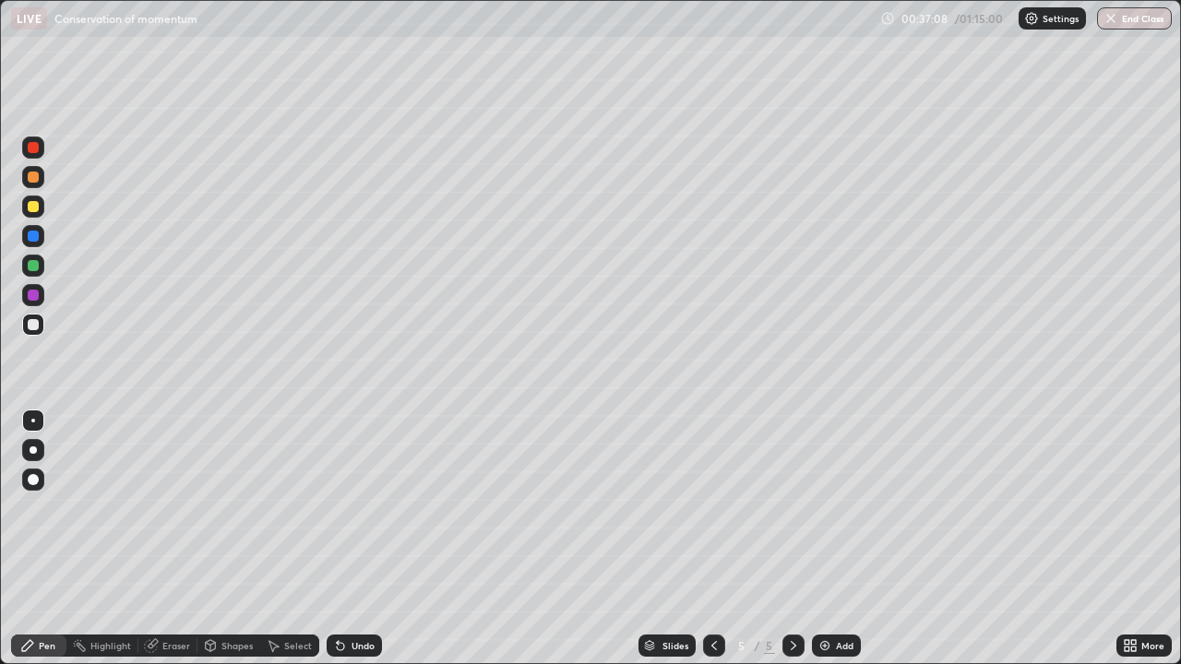
click at [344, 539] on icon at bounding box center [340, 645] width 15 height 15
click at [171, 539] on div "Eraser" at bounding box center [176, 645] width 28 height 9
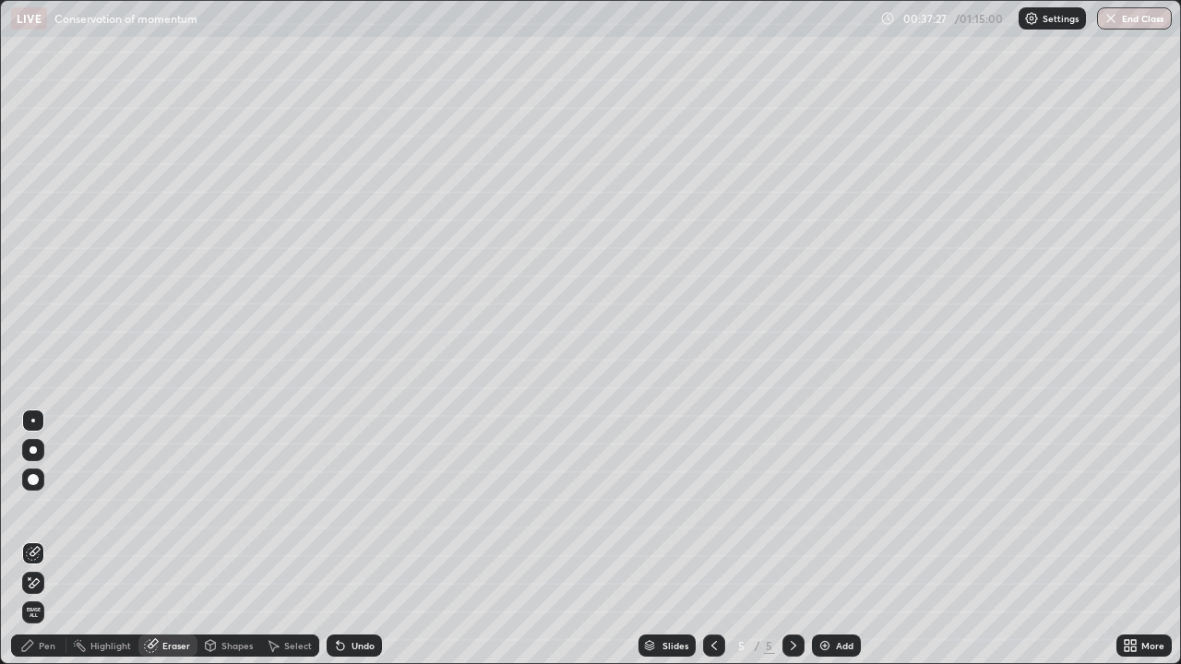
click at [40, 539] on div "Pen" at bounding box center [47, 645] width 17 height 9
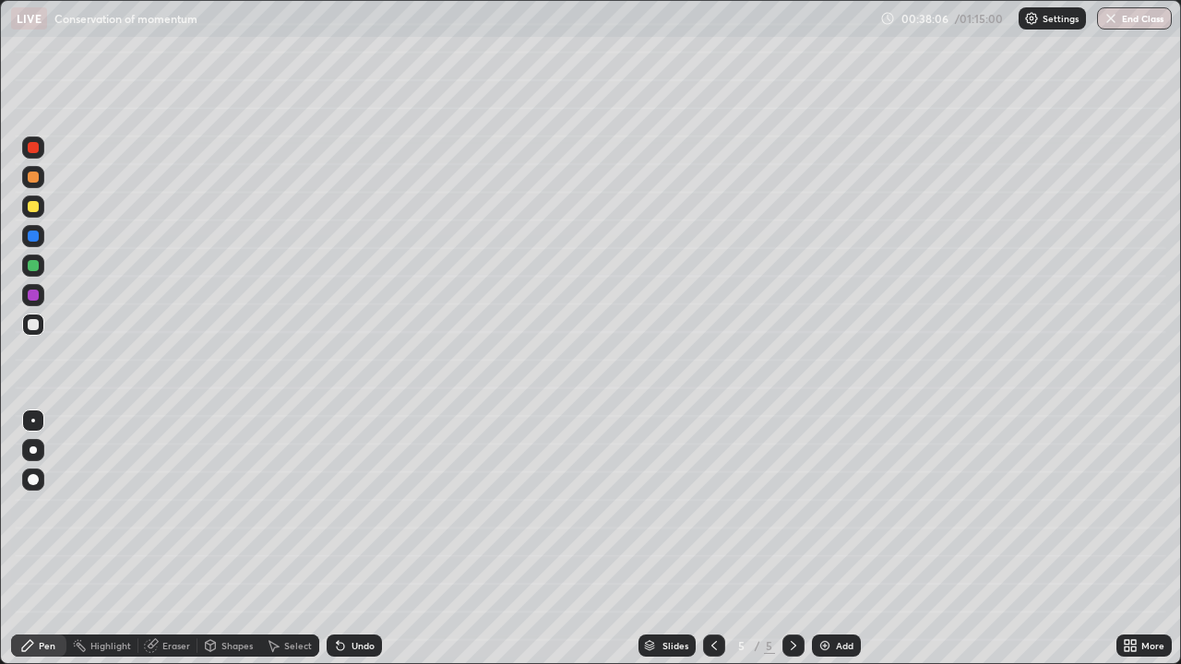
click at [287, 539] on div "Select" at bounding box center [298, 645] width 28 height 9
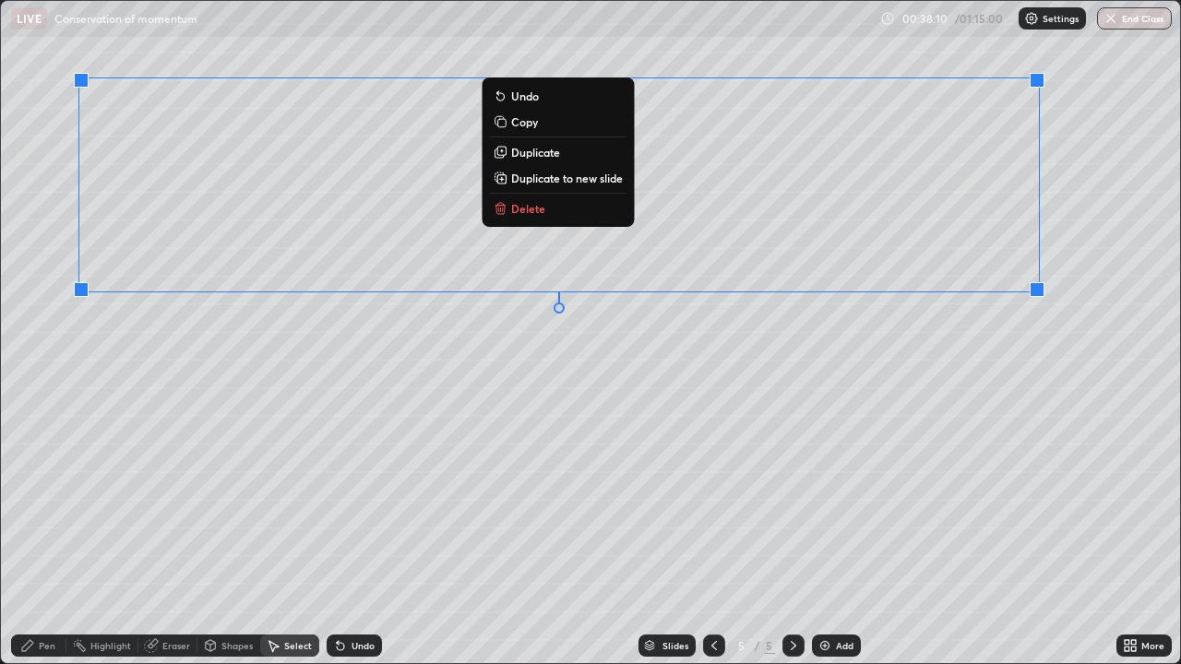
click at [564, 183] on p "Duplicate to new slide" at bounding box center [567, 178] width 112 height 15
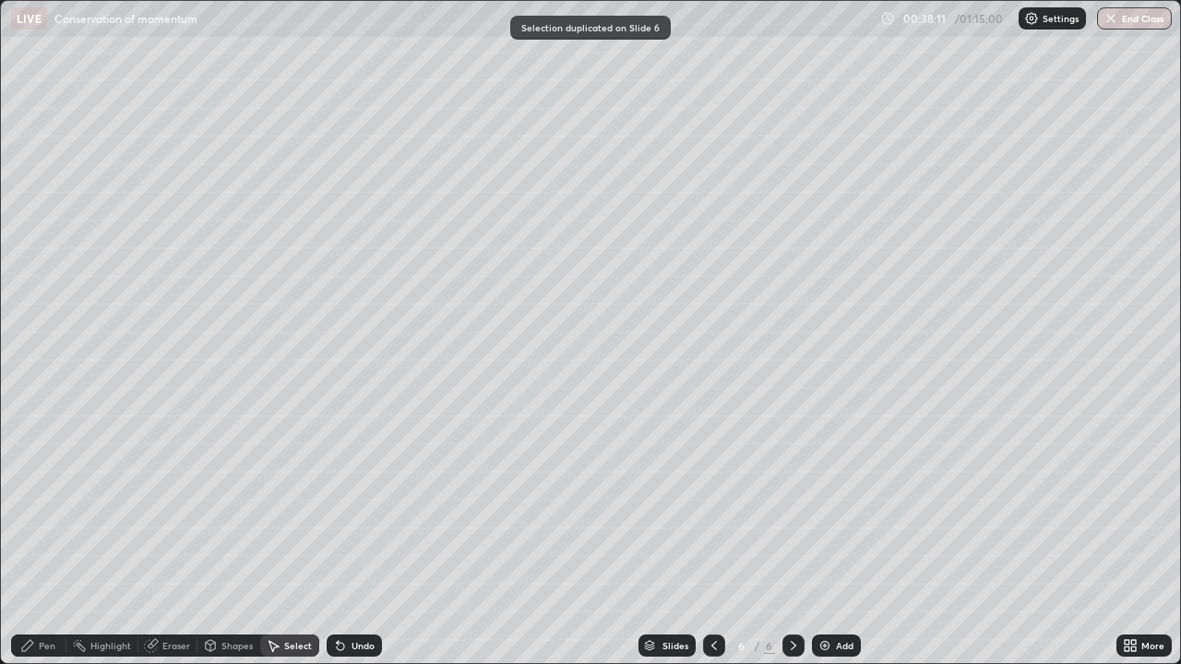
click at [38, 539] on div "Pen" at bounding box center [38, 646] width 55 height 22
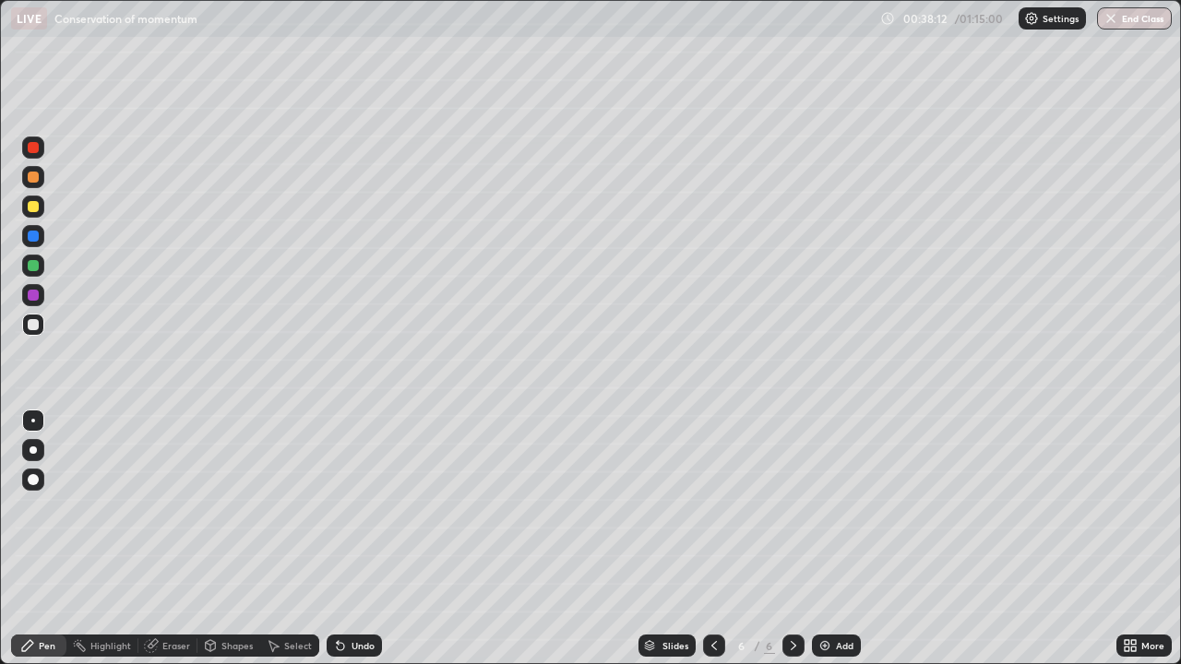
click at [33, 452] on div at bounding box center [33, 449] width 7 height 7
click at [33, 208] on div at bounding box center [33, 206] width 11 height 11
click at [284, 539] on div "Select" at bounding box center [298, 645] width 28 height 9
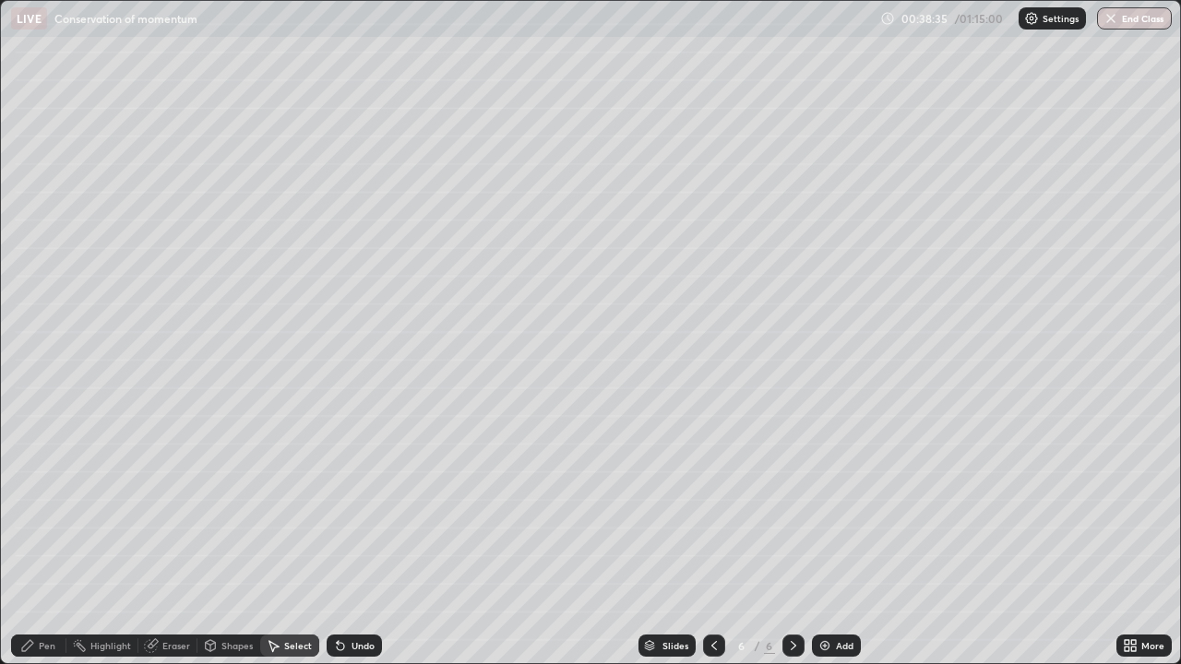
click at [53, 539] on div "Pen" at bounding box center [38, 646] width 55 height 22
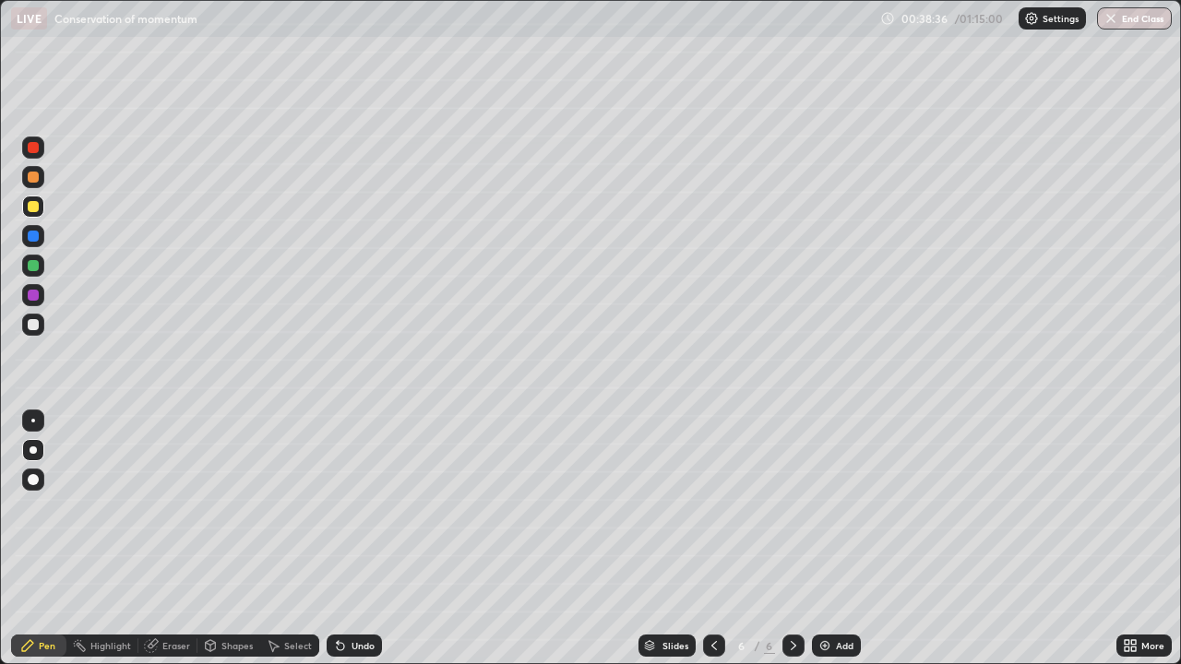
click at [38, 326] on div at bounding box center [33, 324] width 11 height 11
click at [34, 207] on div at bounding box center [33, 206] width 11 height 11
click at [36, 327] on div at bounding box center [33, 324] width 11 height 11
click at [360, 539] on div "Undo" at bounding box center [362, 645] width 23 height 9
click at [361, 539] on div "Undo" at bounding box center [362, 645] width 23 height 9
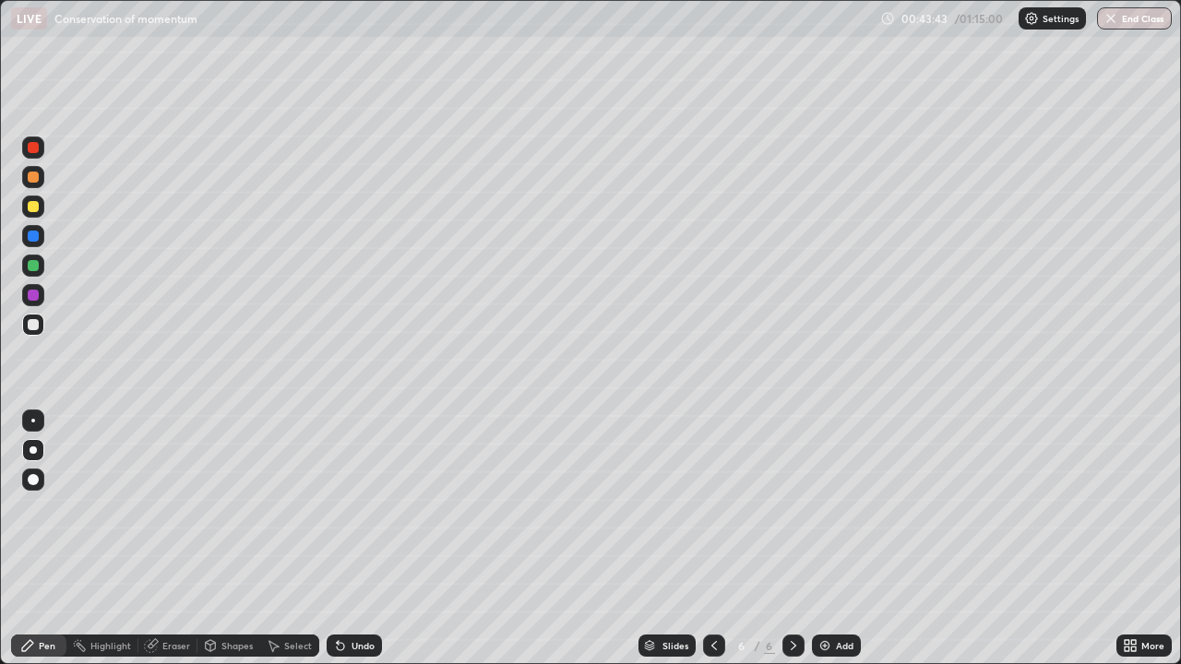
click at [712, 539] on icon at bounding box center [714, 645] width 15 height 15
click at [791, 539] on icon at bounding box center [793, 645] width 15 height 15
click at [833, 539] on div "Add" at bounding box center [836, 646] width 49 height 22
click at [214, 539] on icon at bounding box center [210, 645] width 15 height 15
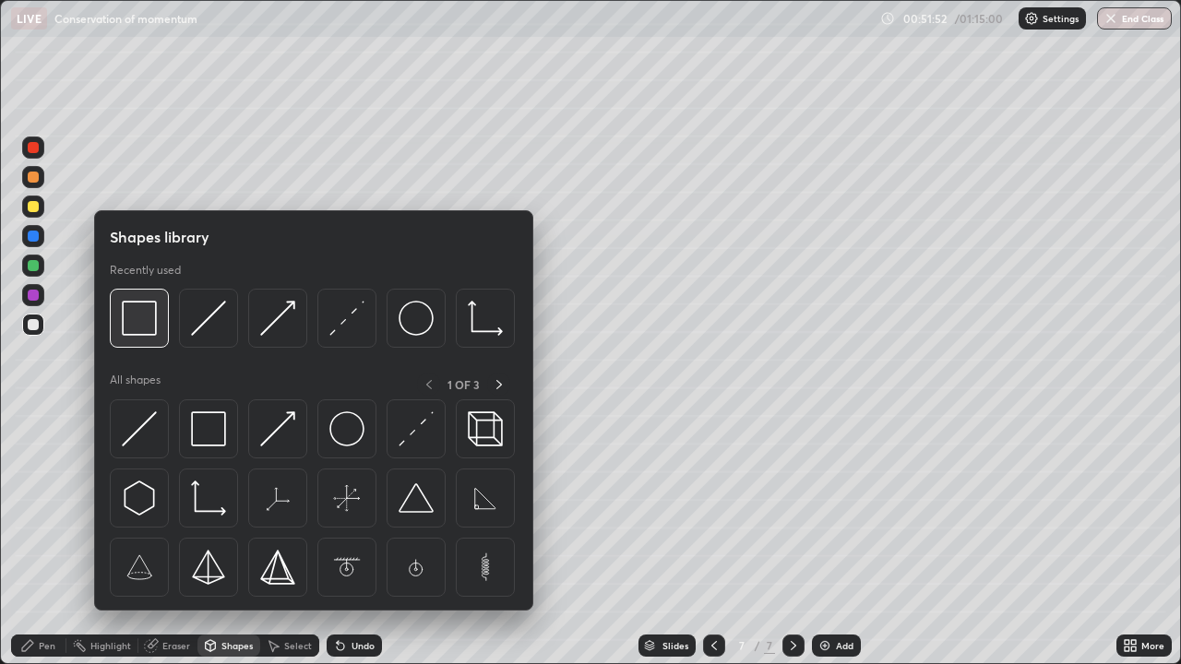
click at [152, 324] on img at bounding box center [139, 318] width 35 height 35
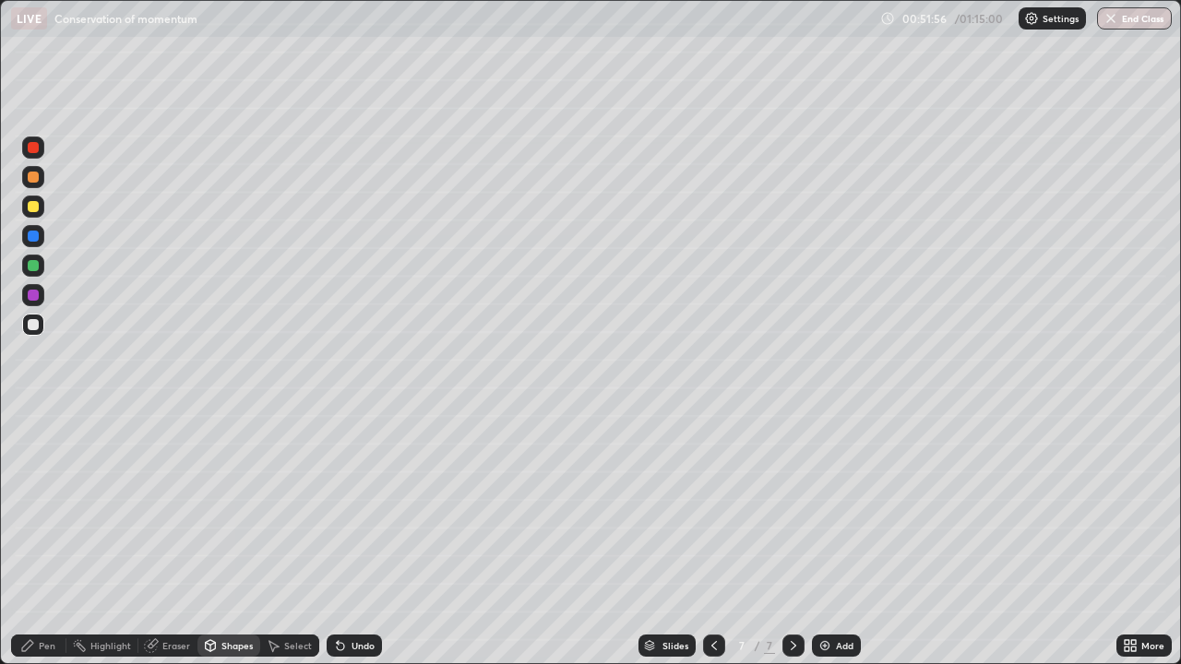
click at [37, 539] on div "Pen" at bounding box center [38, 646] width 55 height 22
click at [34, 420] on div at bounding box center [33, 421] width 4 height 4
click at [823, 539] on img at bounding box center [824, 645] width 15 height 15
click at [327, 539] on div "Undo" at bounding box center [354, 646] width 55 height 22
click at [229, 539] on div "Shapes" at bounding box center [236, 645] width 31 height 9
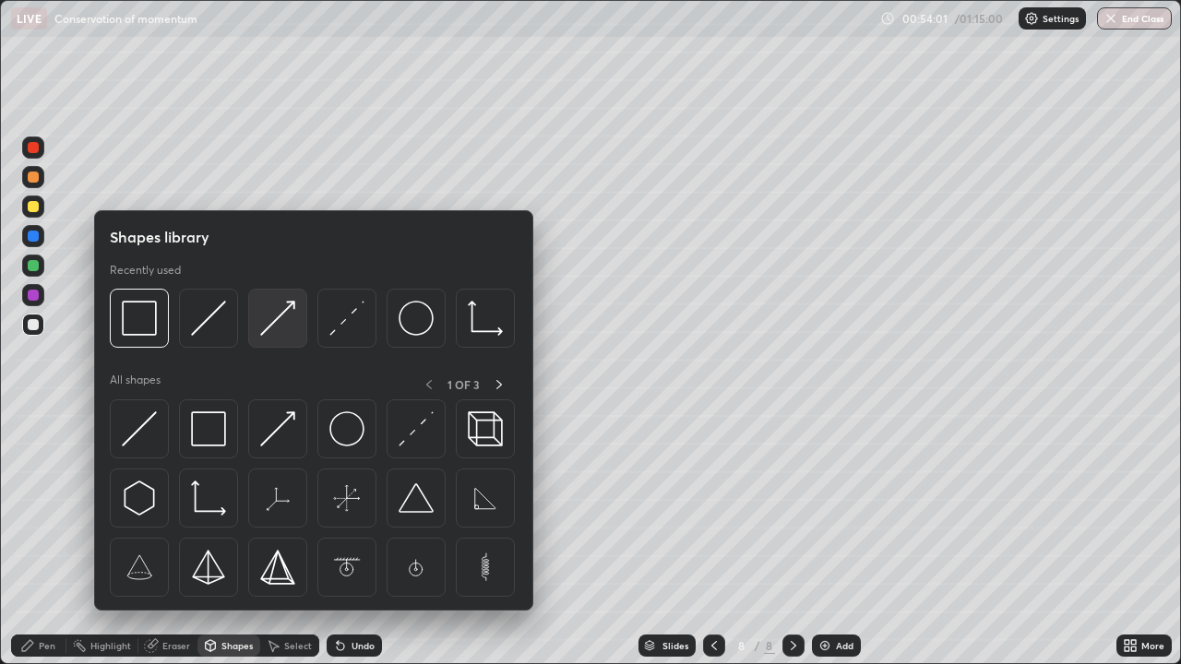
click at [273, 324] on img at bounding box center [277, 318] width 35 height 35
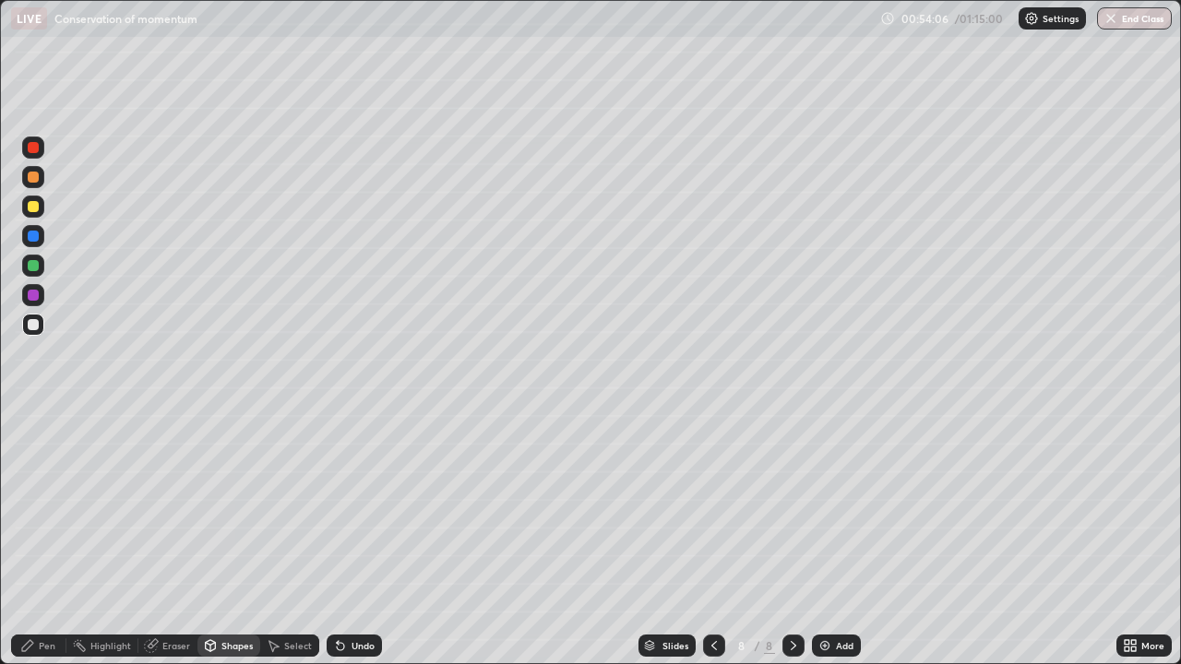
click at [47, 539] on div "Pen" at bounding box center [47, 645] width 17 height 9
click at [33, 450] on div at bounding box center [33, 449] width 7 height 7
click at [210, 539] on icon at bounding box center [211, 645] width 10 height 11
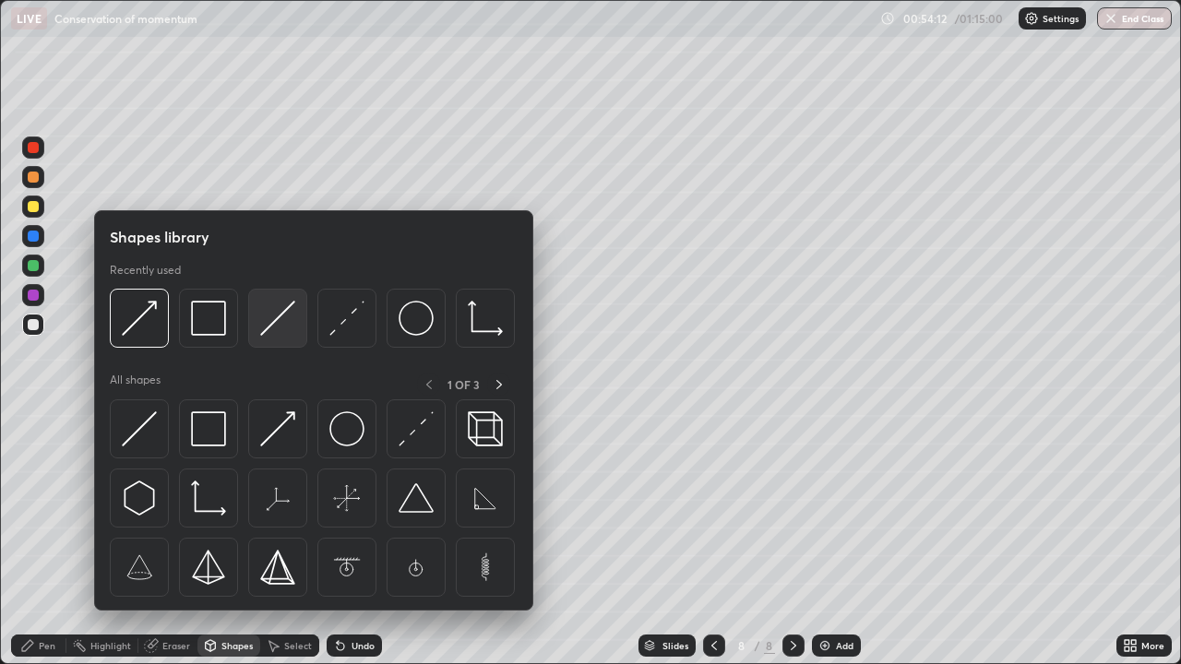
click at [270, 319] on img at bounding box center [277, 318] width 35 height 35
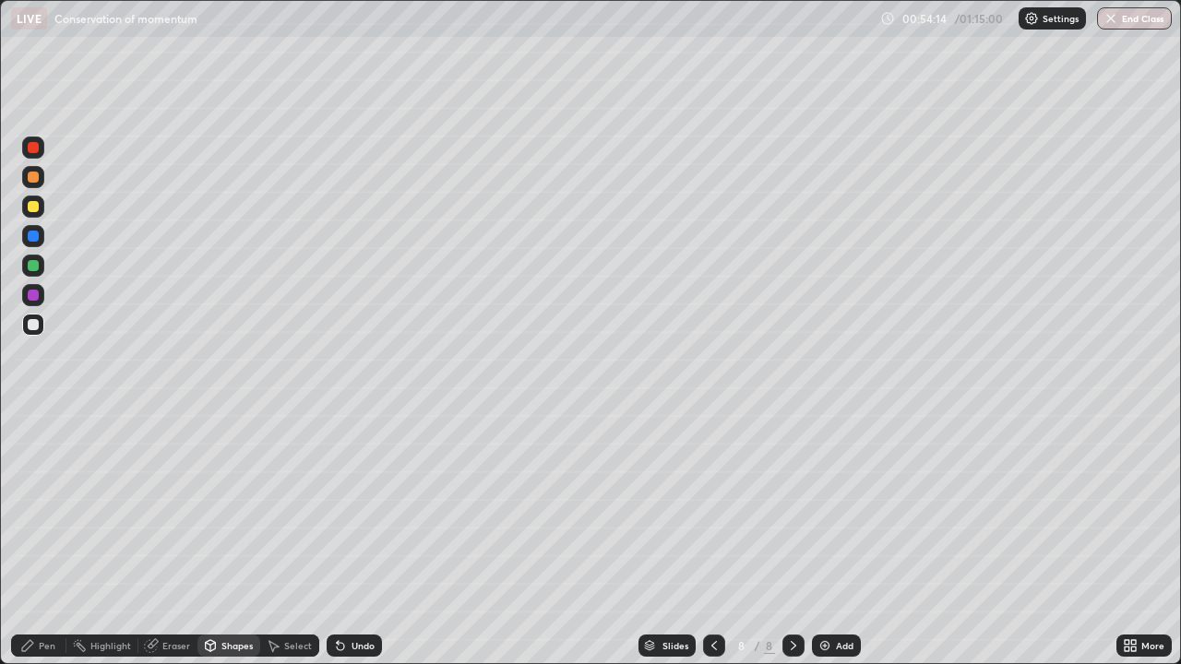
click at [337, 539] on icon at bounding box center [338, 642] width 2 height 2
click at [42, 265] on div at bounding box center [33, 266] width 22 height 22
click at [348, 539] on div "Undo" at bounding box center [354, 646] width 55 height 22
click at [32, 539] on icon at bounding box center [27, 645] width 11 height 11
click at [34, 419] on div at bounding box center [33, 421] width 4 height 4
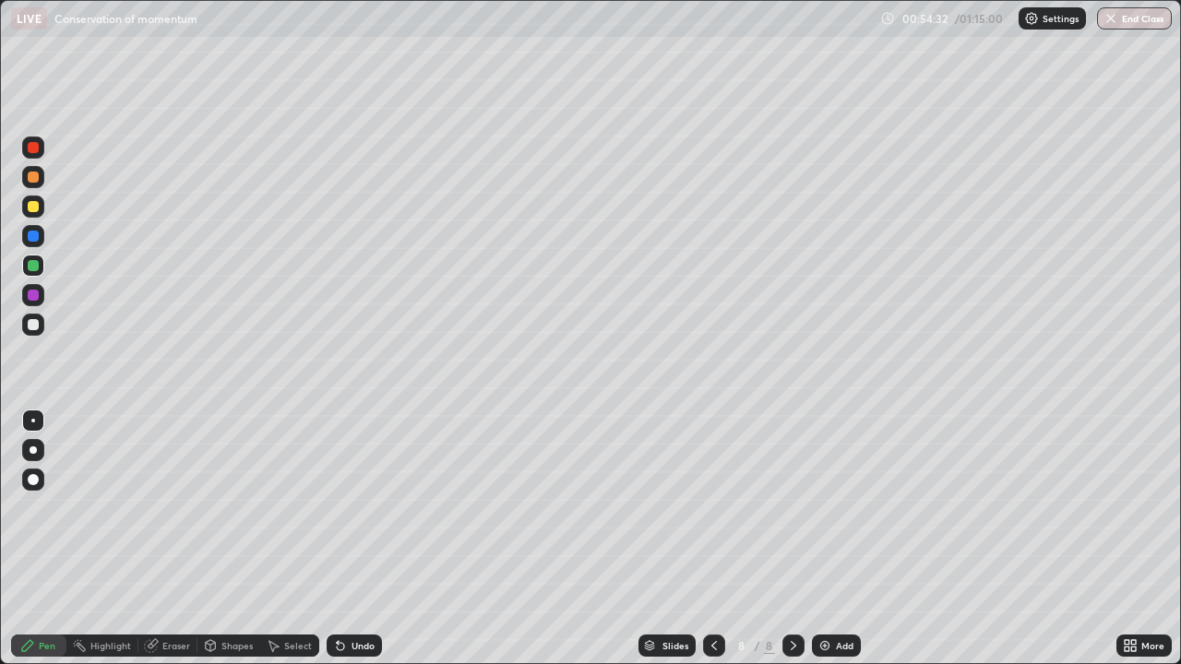
click at [348, 539] on div "Undo" at bounding box center [354, 646] width 55 height 22
click at [244, 539] on div "Shapes" at bounding box center [228, 646] width 63 height 22
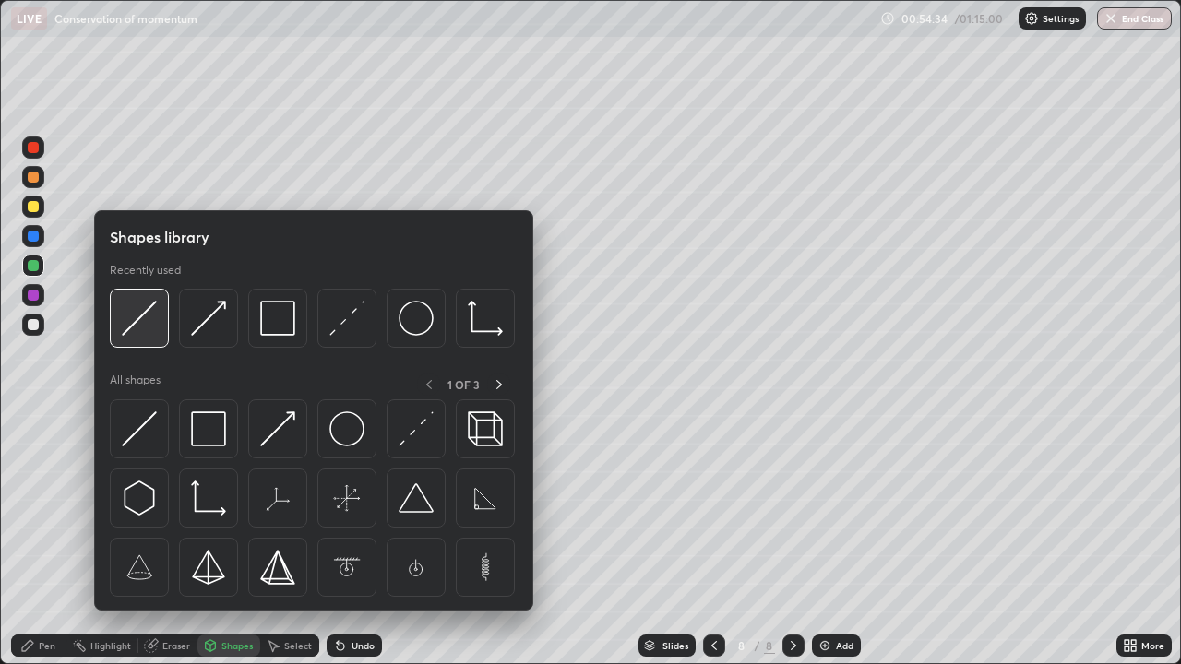
click at [156, 318] on img at bounding box center [139, 318] width 35 height 35
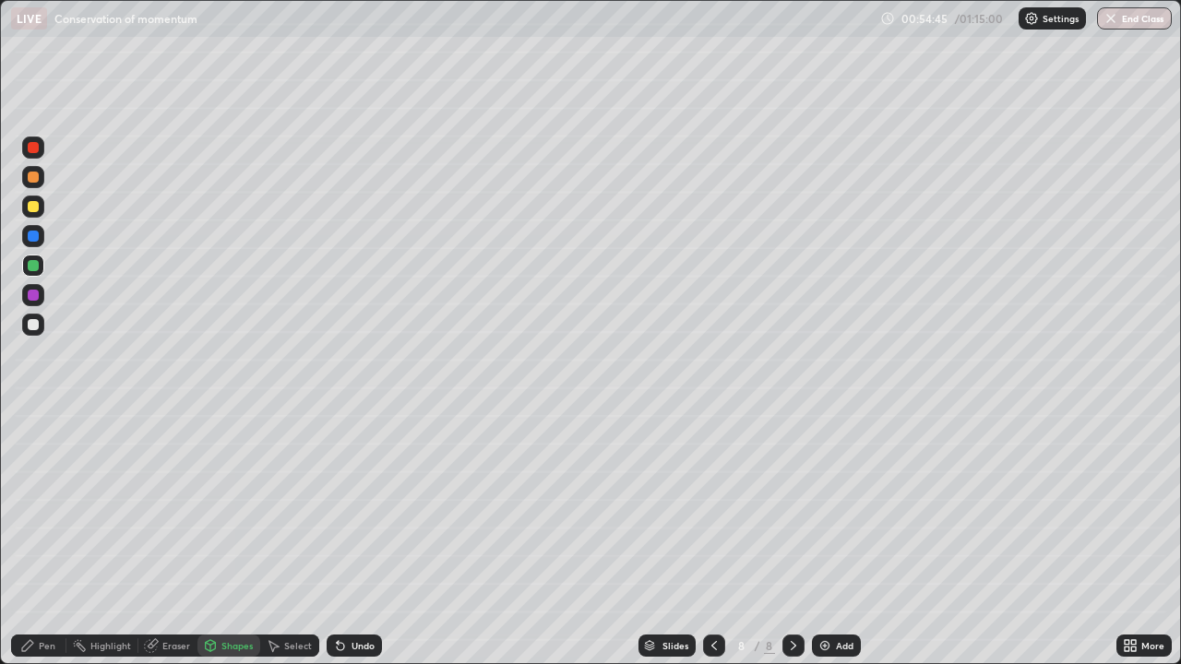
click at [35, 539] on icon at bounding box center [27, 645] width 15 height 15
click at [713, 539] on icon at bounding box center [714, 645] width 15 height 15
click at [783, 539] on div at bounding box center [793, 646] width 22 height 22
click at [36, 328] on div at bounding box center [33, 324] width 11 height 11
click at [826, 539] on img at bounding box center [824, 645] width 15 height 15
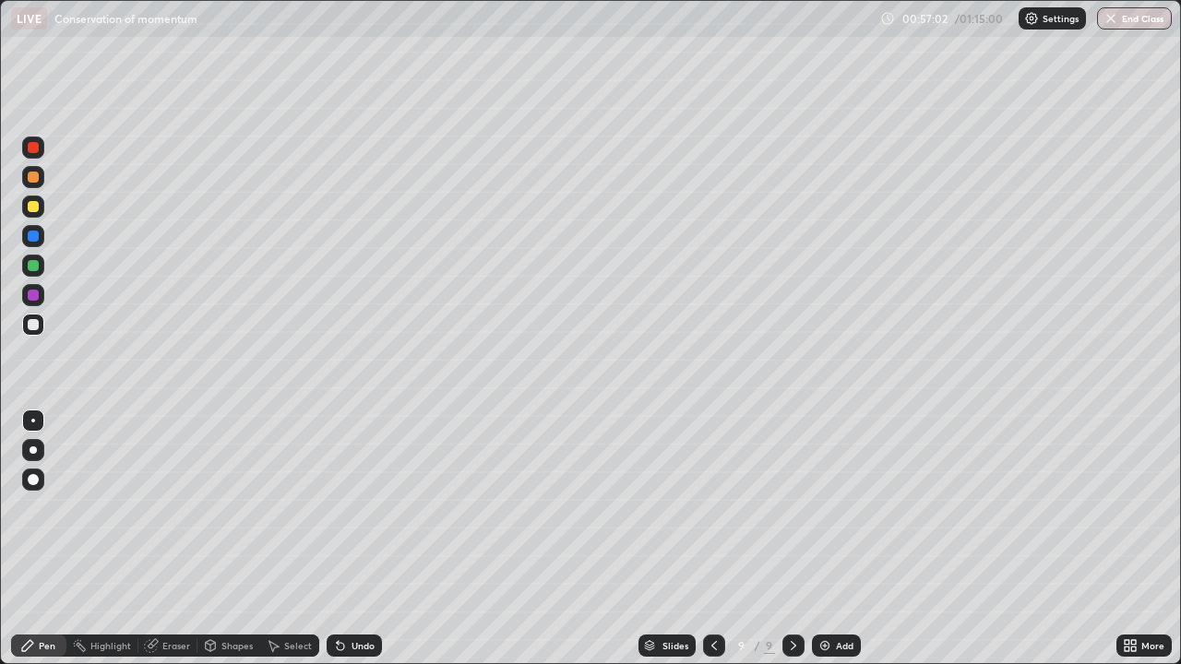
click at [224, 539] on div "Shapes" at bounding box center [228, 646] width 63 height 22
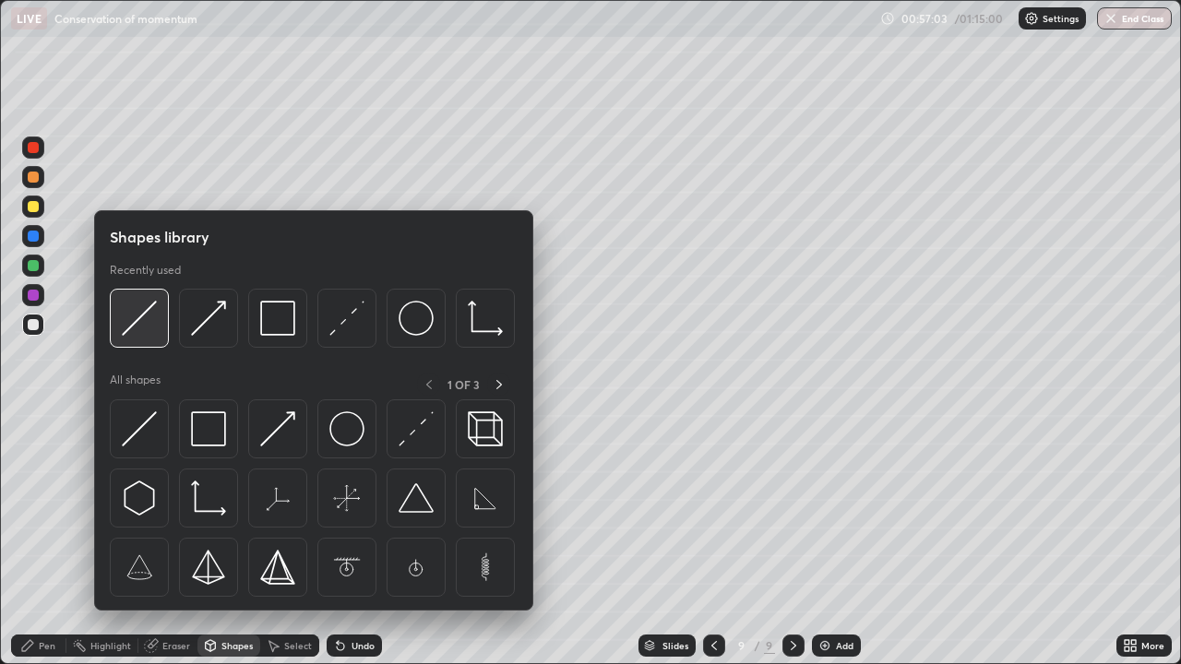
click at [145, 326] on img at bounding box center [139, 318] width 35 height 35
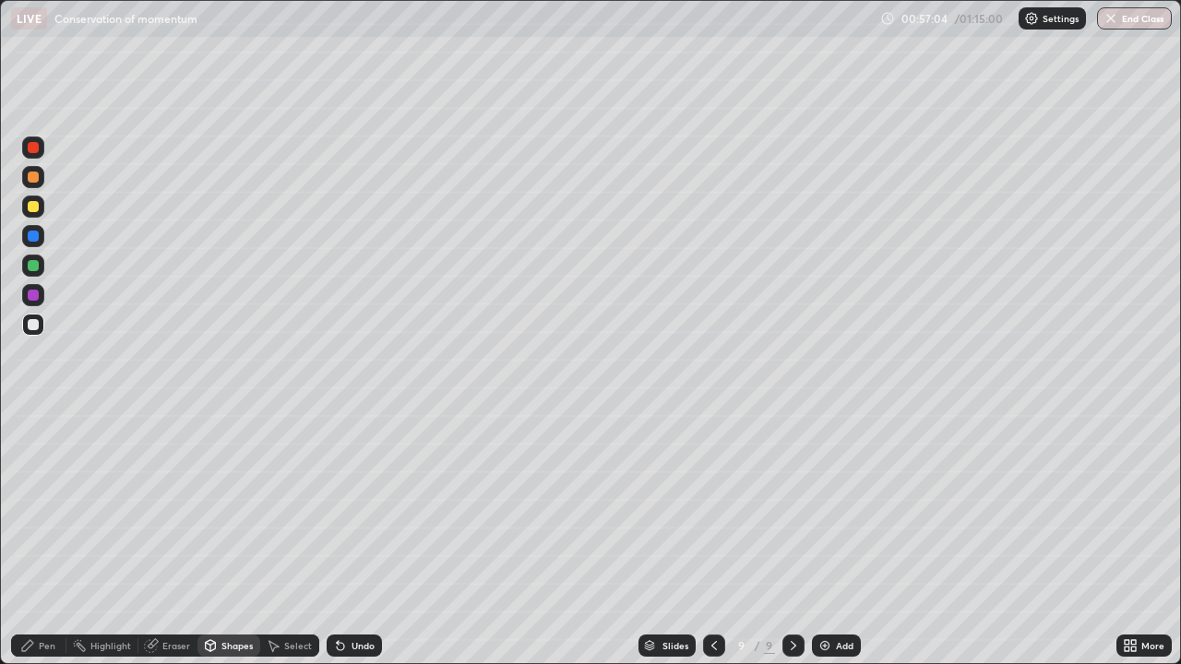
click at [242, 539] on div "Shapes" at bounding box center [236, 645] width 31 height 9
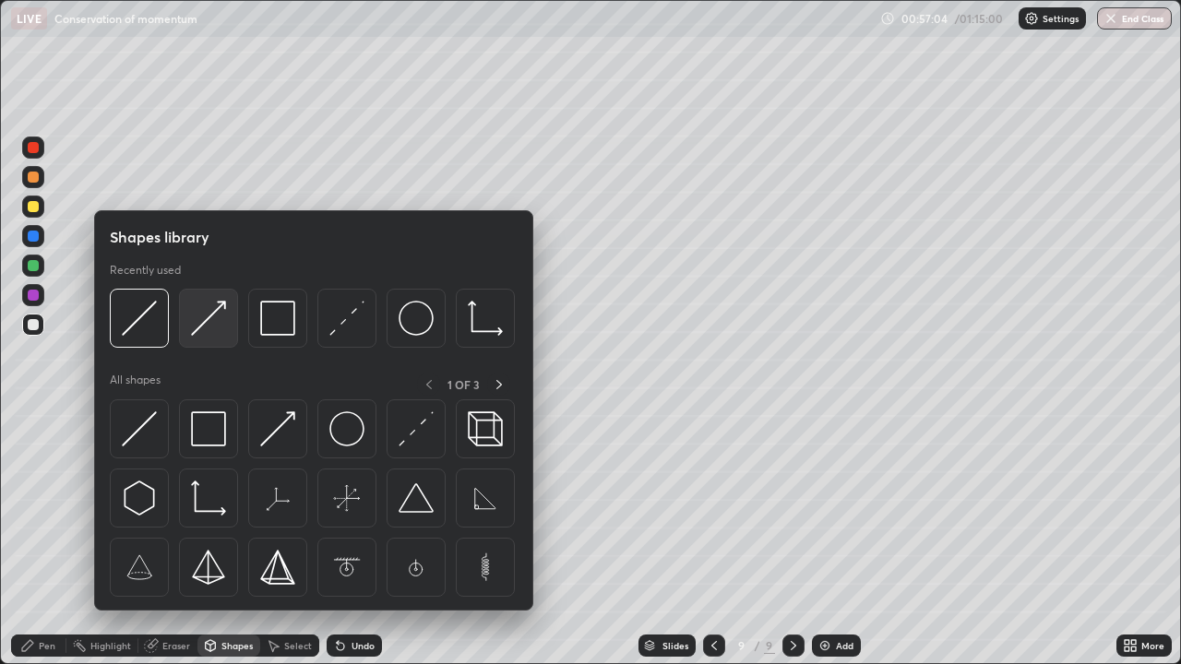
click at [216, 322] on img at bounding box center [208, 318] width 35 height 35
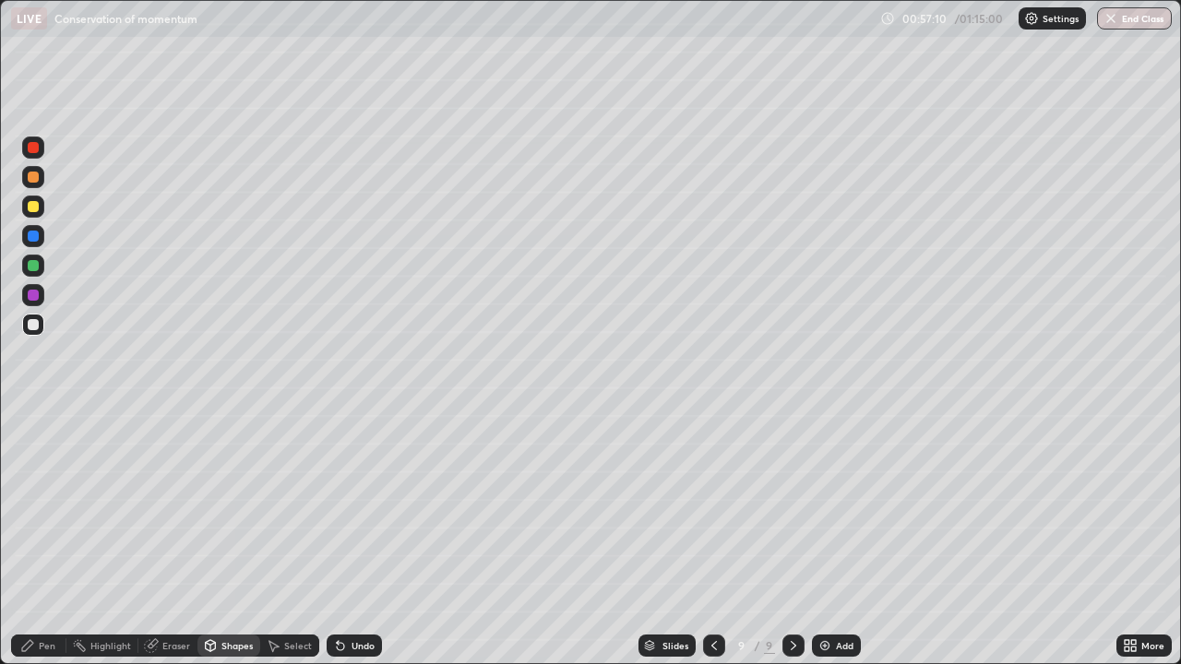
click at [232, 539] on div "Shapes" at bounding box center [236, 645] width 31 height 9
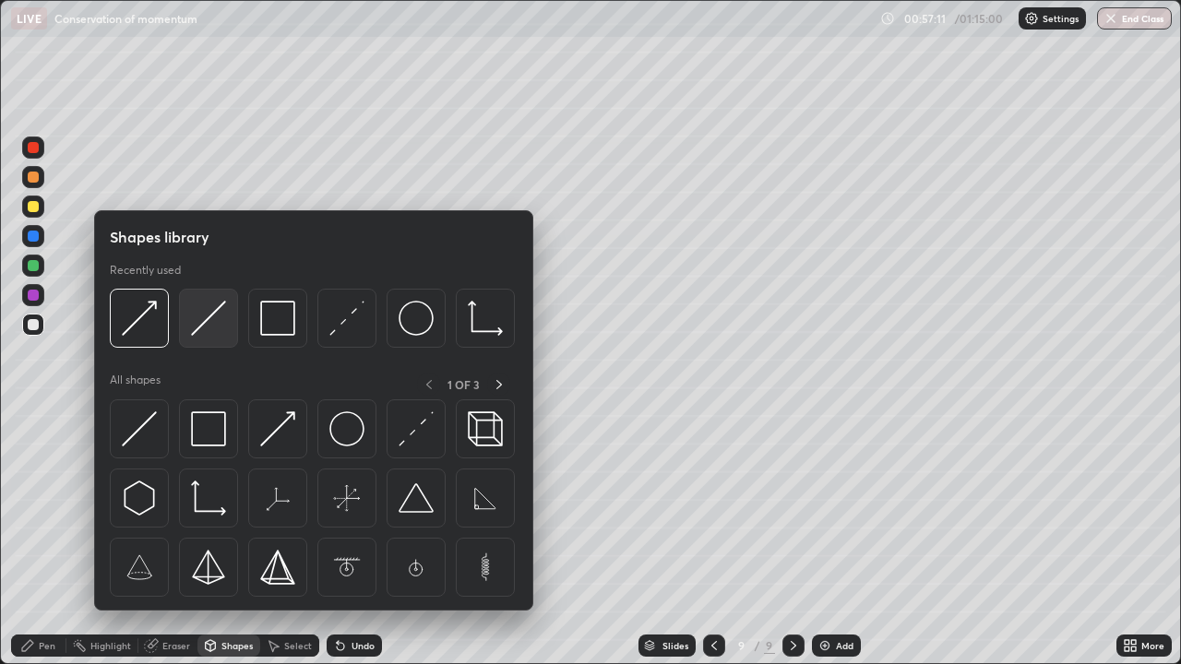
click at [207, 325] on img at bounding box center [208, 318] width 35 height 35
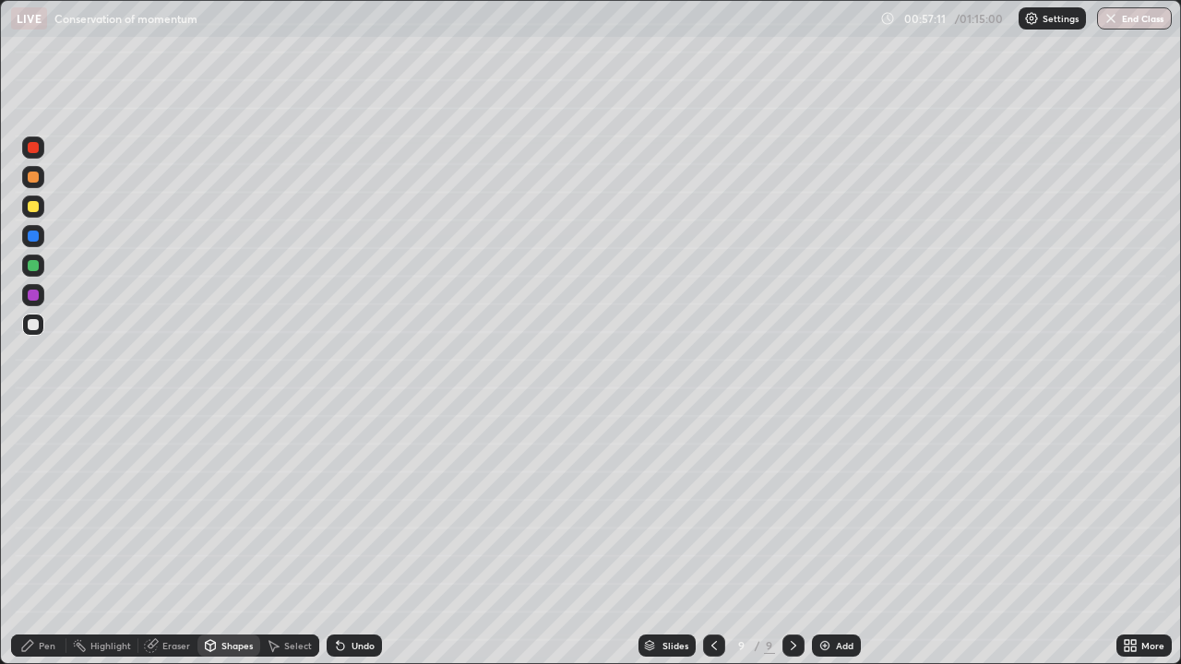
click at [33, 267] on div at bounding box center [33, 265] width 11 height 11
click at [352, 539] on div "Undo" at bounding box center [362, 645] width 23 height 9
click at [354, 539] on div "Undo" at bounding box center [362, 645] width 23 height 9
click at [365, 539] on div "Undo" at bounding box center [362, 645] width 23 height 9
click at [42, 539] on div "Pen" at bounding box center [47, 645] width 17 height 9
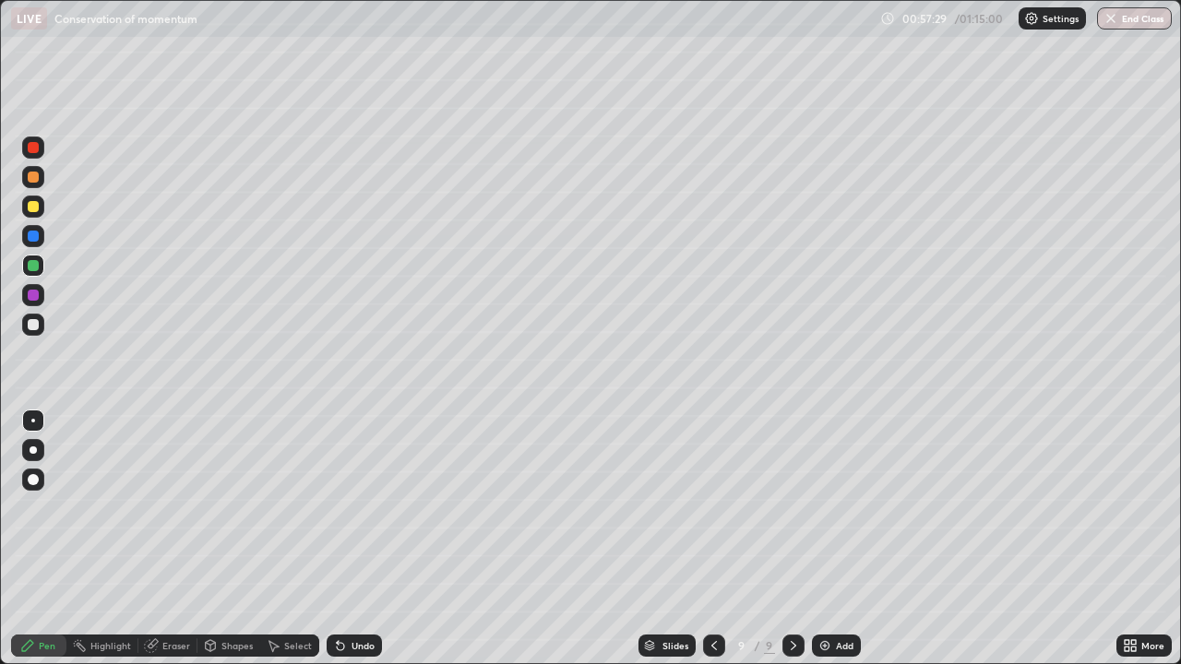
click at [36, 327] on div at bounding box center [33, 324] width 11 height 11
click at [33, 237] on div at bounding box center [33, 236] width 11 height 11
click at [37, 210] on div at bounding box center [33, 206] width 11 height 11
click at [28, 324] on div at bounding box center [33, 324] width 11 height 11
click at [36, 156] on div at bounding box center [33, 148] width 22 height 22
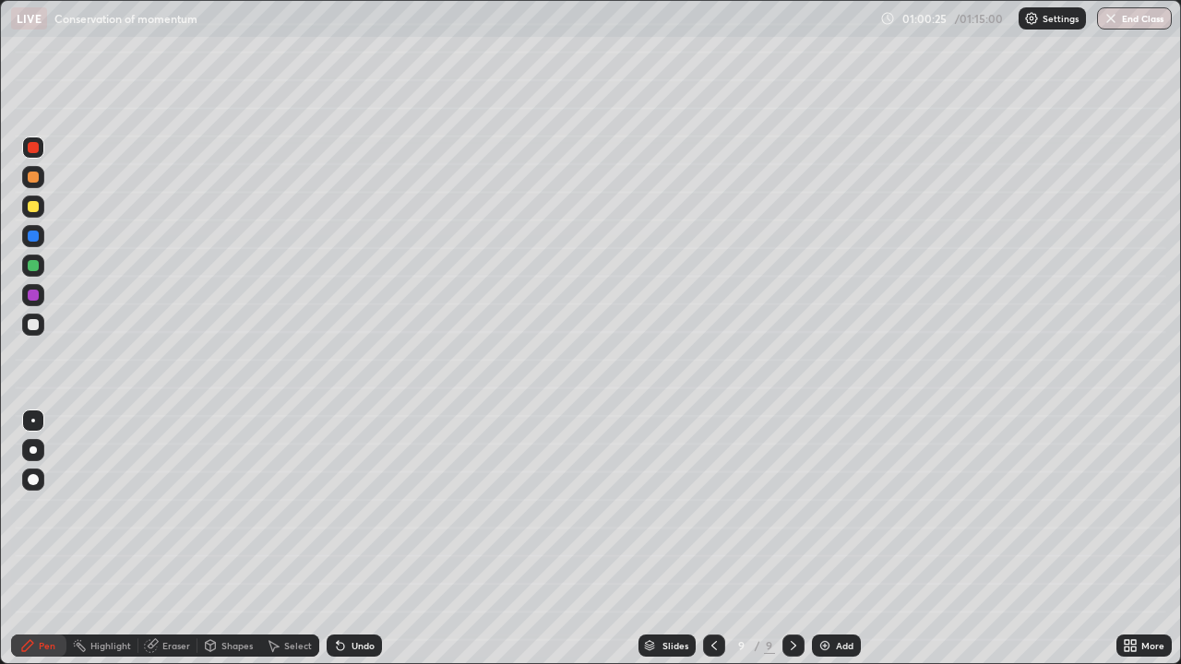
click at [30, 319] on div at bounding box center [33, 324] width 11 height 11
click at [1135, 19] on button "End Class" at bounding box center [1134, 18] width 75 height 22
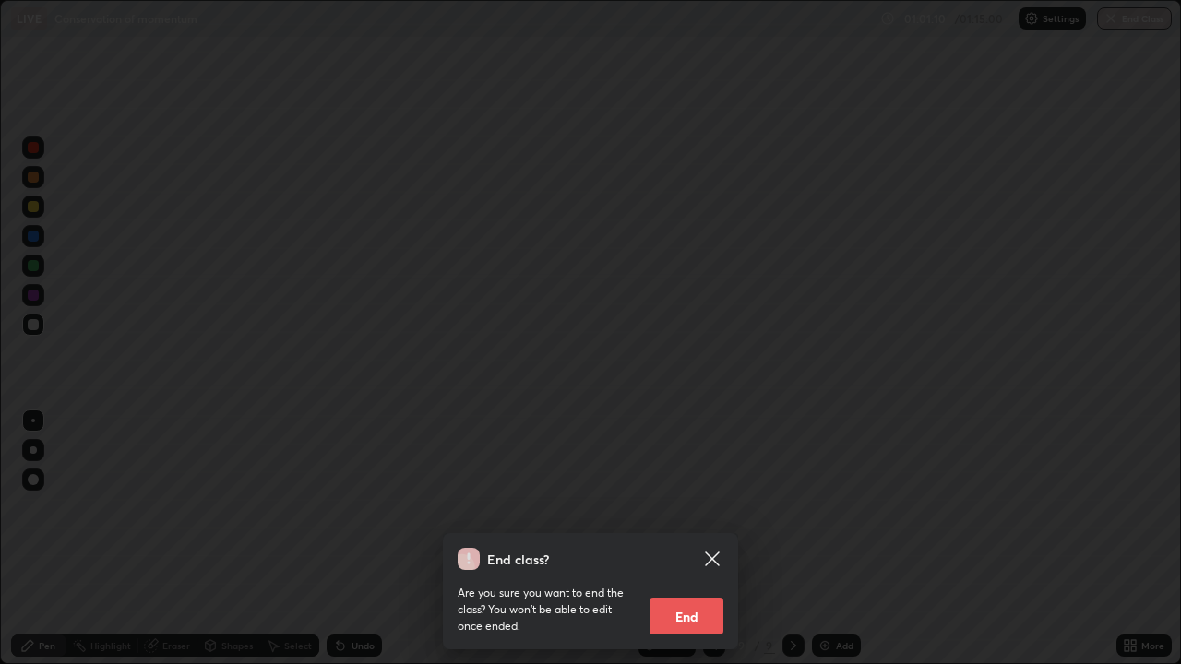
click at [697, 539] on button "End" at bounding box center [686, 616] width 74 height 37
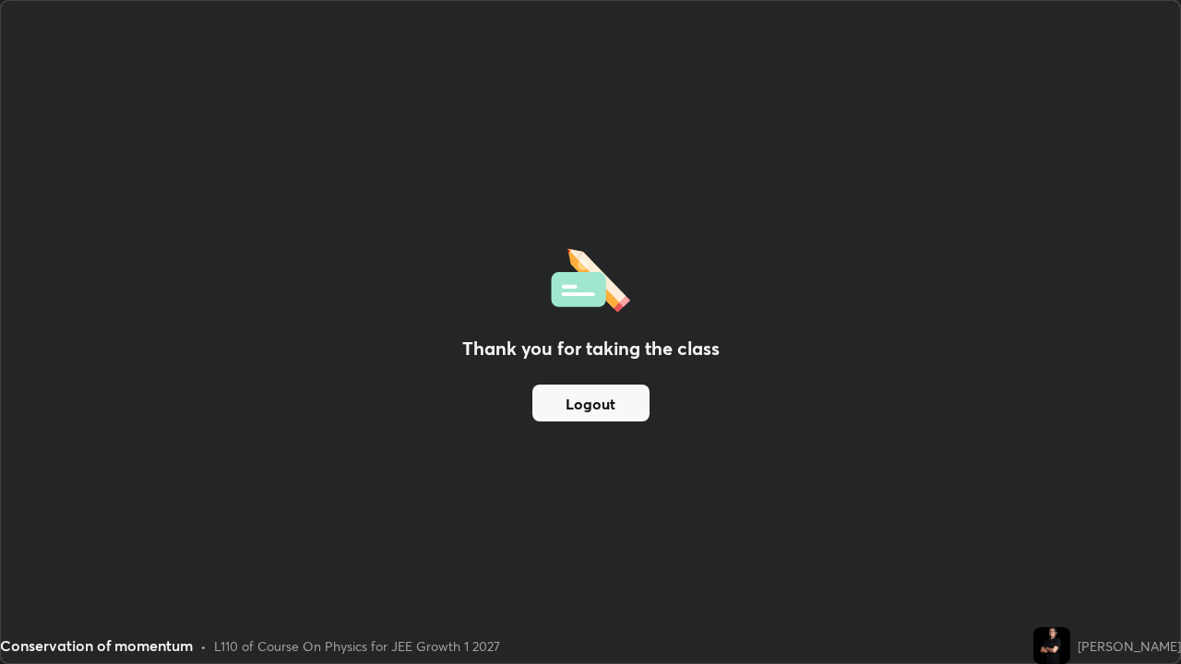
click at [605, 394] on button "Logout" at bounding box center [590, 403] width 117 height 37
